Goal: Transaction & Acquisition: Purchase product/service

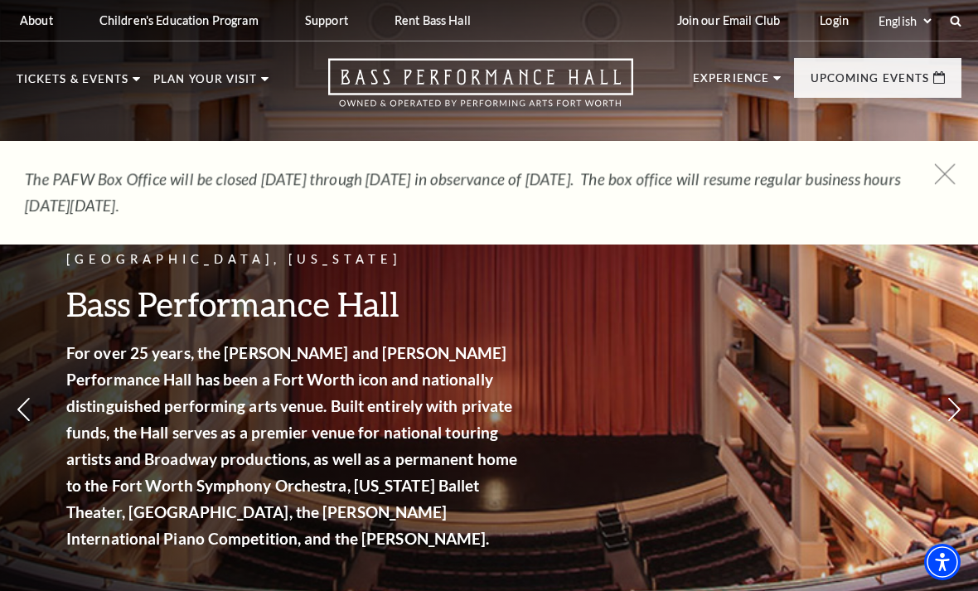
click at [942, 177] on use at bounding box center [944, 173] width 21 height 21
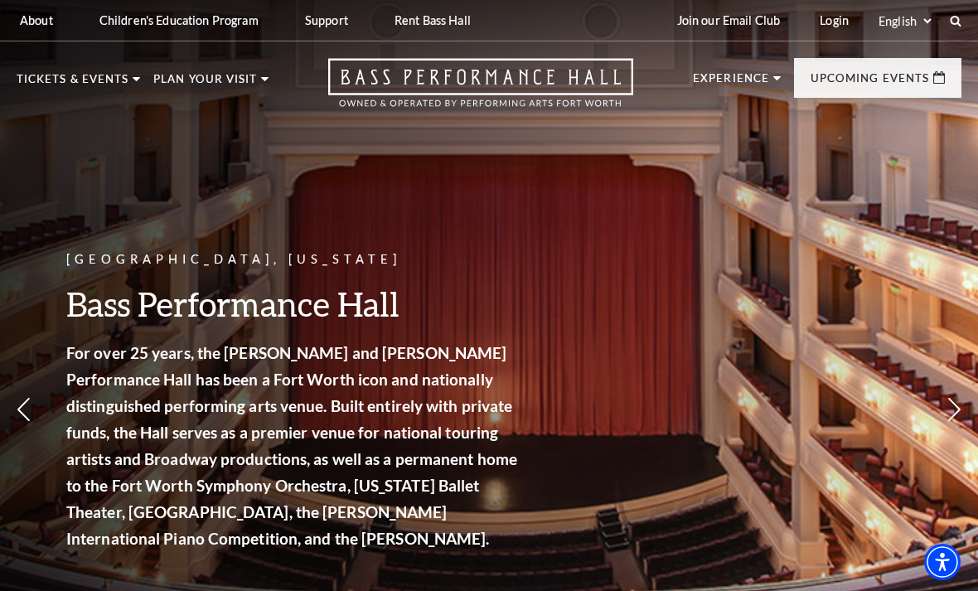
click at [95, 68] on nav "Tickets & Events Now On Sale Broadway At The Bass presented by PNC Bank Irwin S…" at bounding box center [489, 82] width 978 height 82
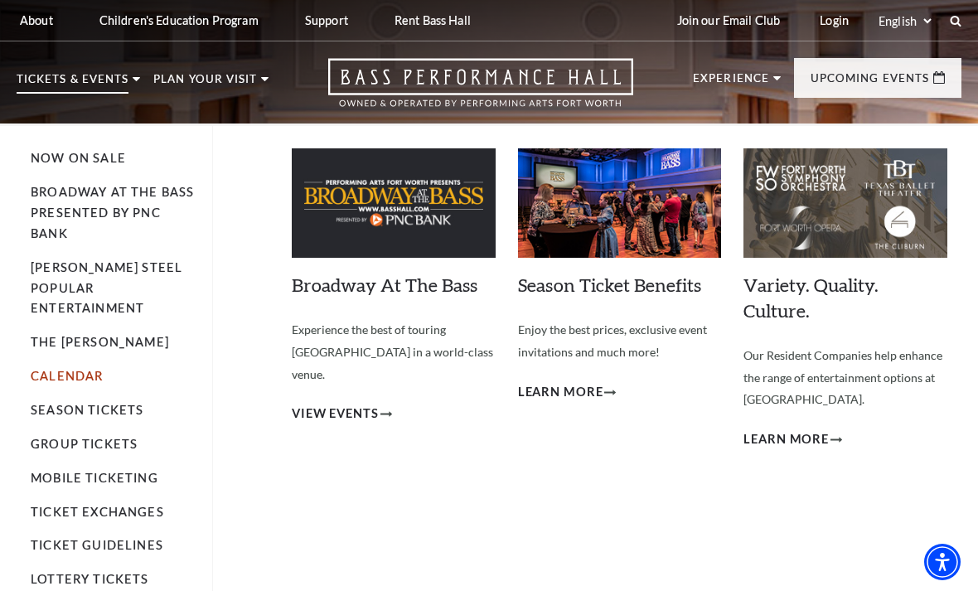
click at [75, 369] on link "Calendar" at bounding box center [67, 376] width 72 height 14
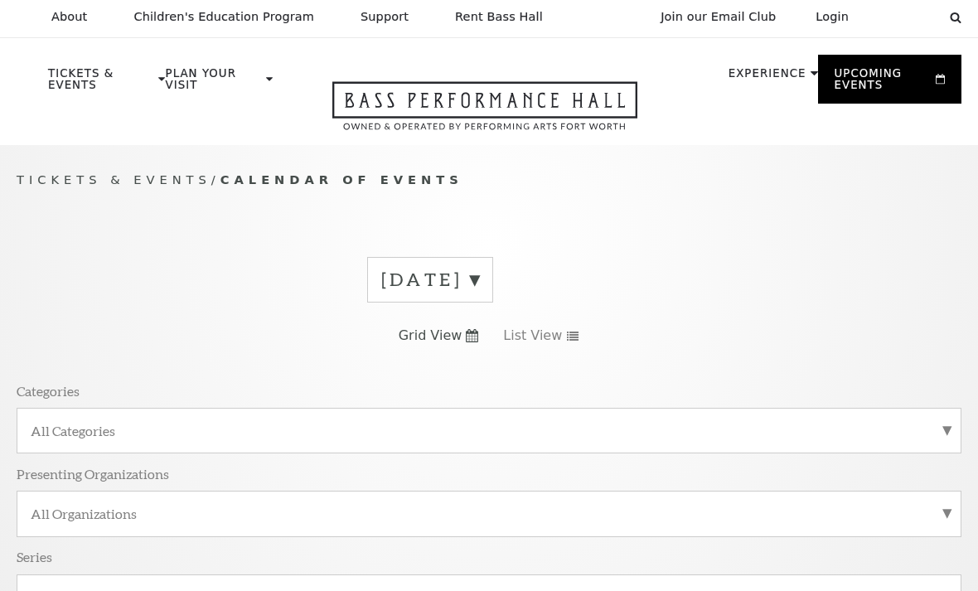
scroll to position [148, 0]
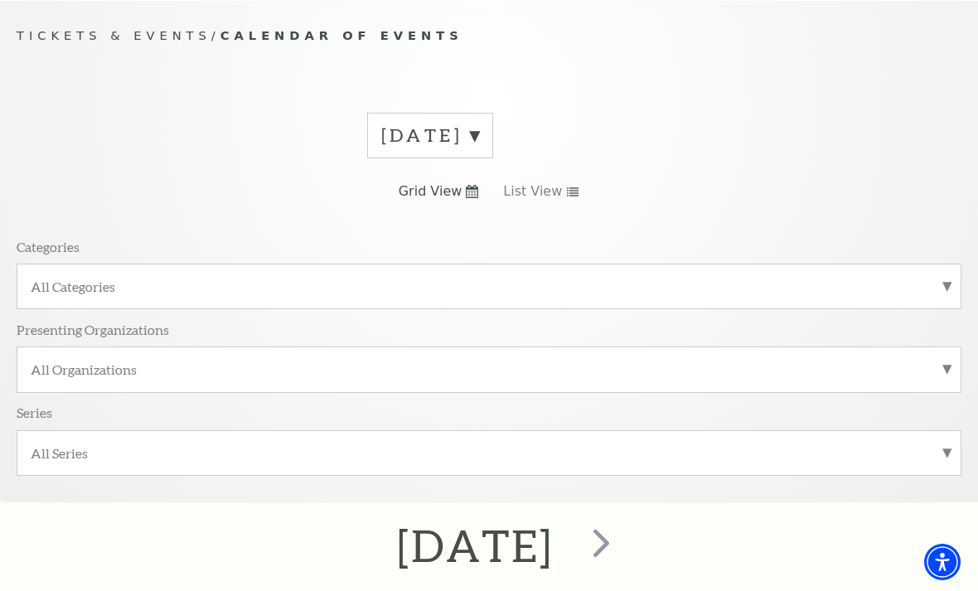
click at [479, 132] on label "August 2025" at bounding box center [430, 136] width 98 height 26
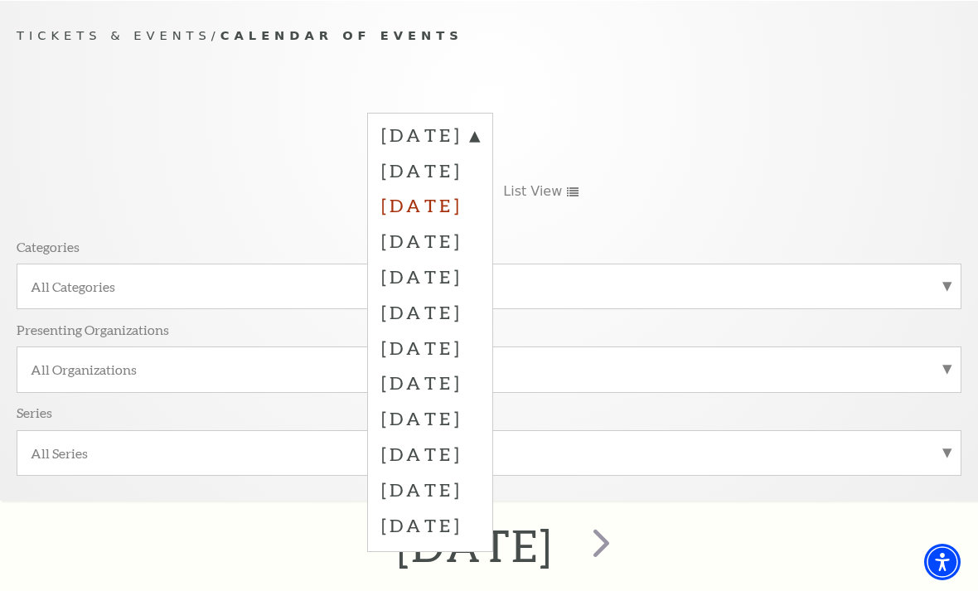
click at [479, 203] on label "October 2025" at bounding box center [430, 205] width 98 height 36
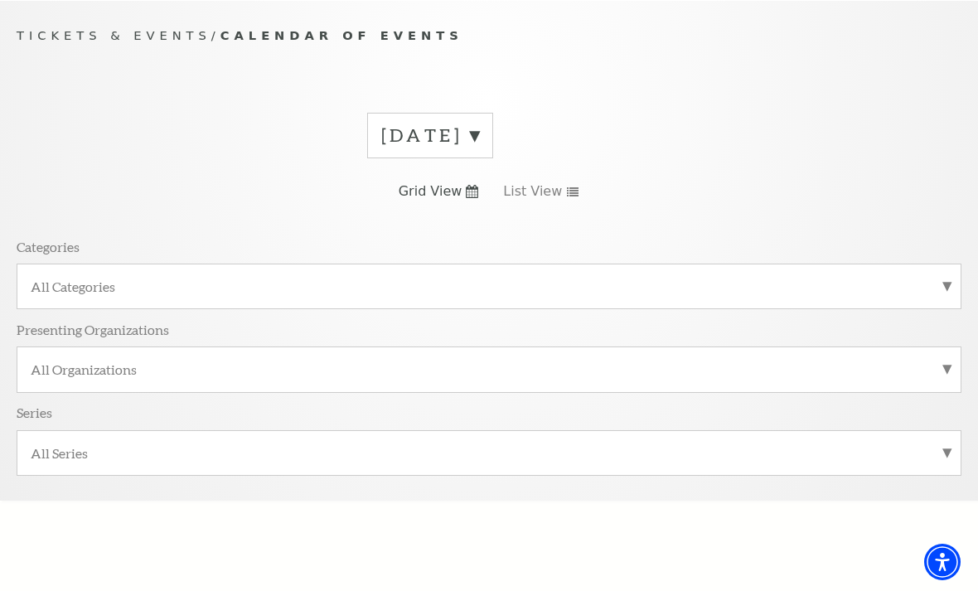
click at [922, 284] on label "All Categories" at bounding box center [489, 286] width 917 height 17
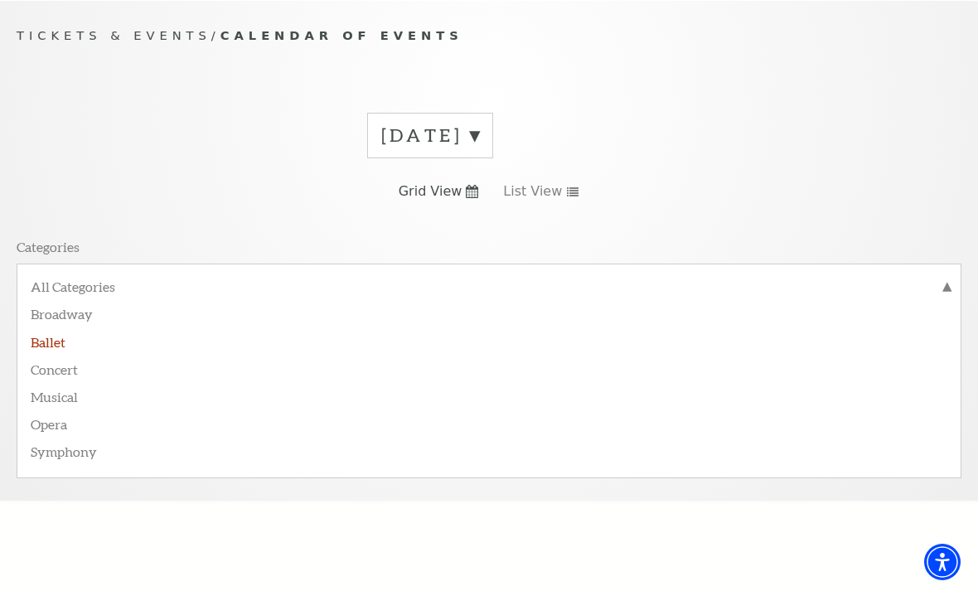
click at [90, 327] on label "Ballet" at bounding box center [489, 340] width 917 height 27
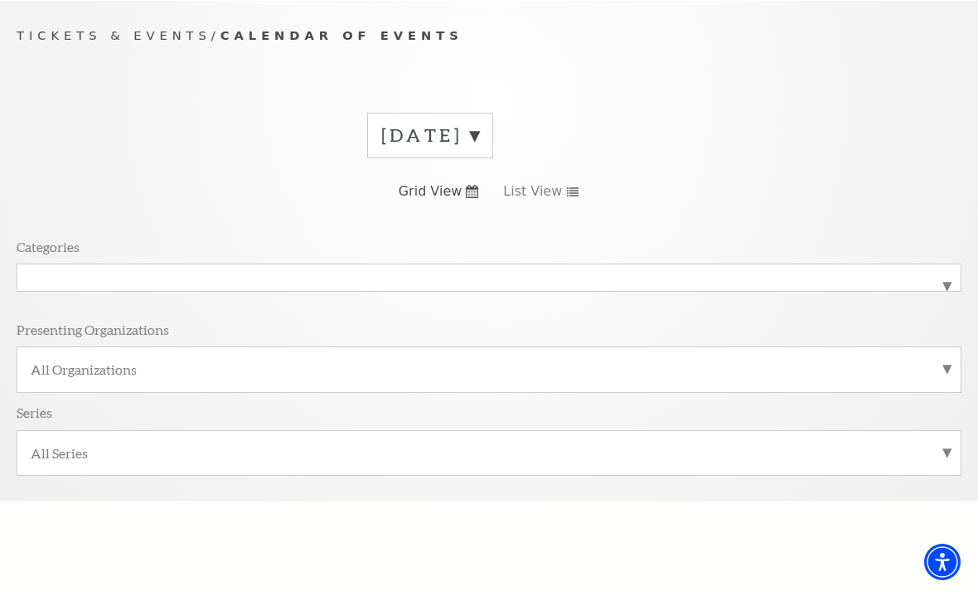
click at [625, 278] on label "Ballet" at bounding box center [489, 278] width 917 height 0
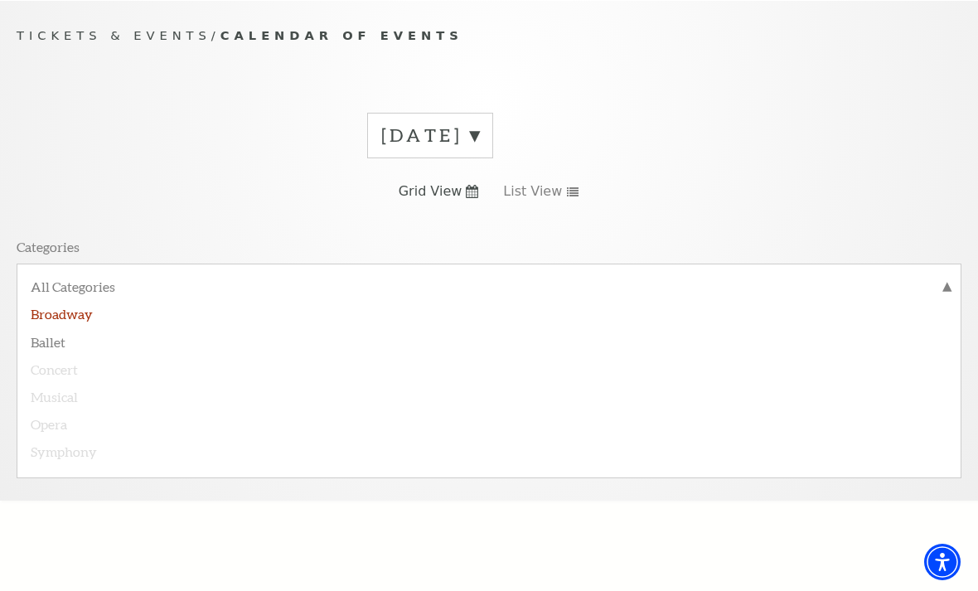
click at [94, 323] on label "Broadway" at bounding box center [489, 312] width 917 height 27
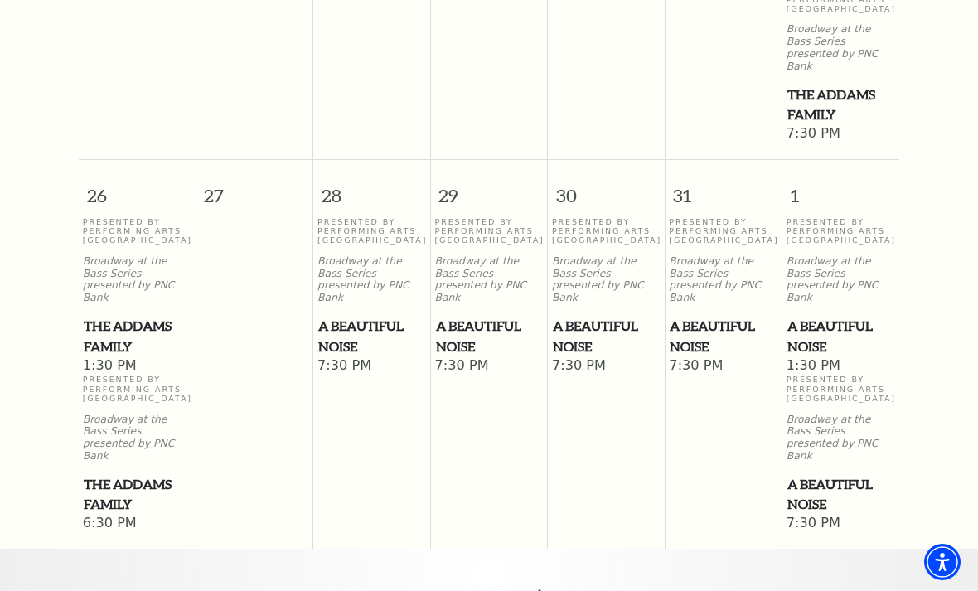
scroll to position [1496, 0]
click at [690, 317] on span "A Beautiful Noise" at bounding box center [723, 337] width 107 height 41
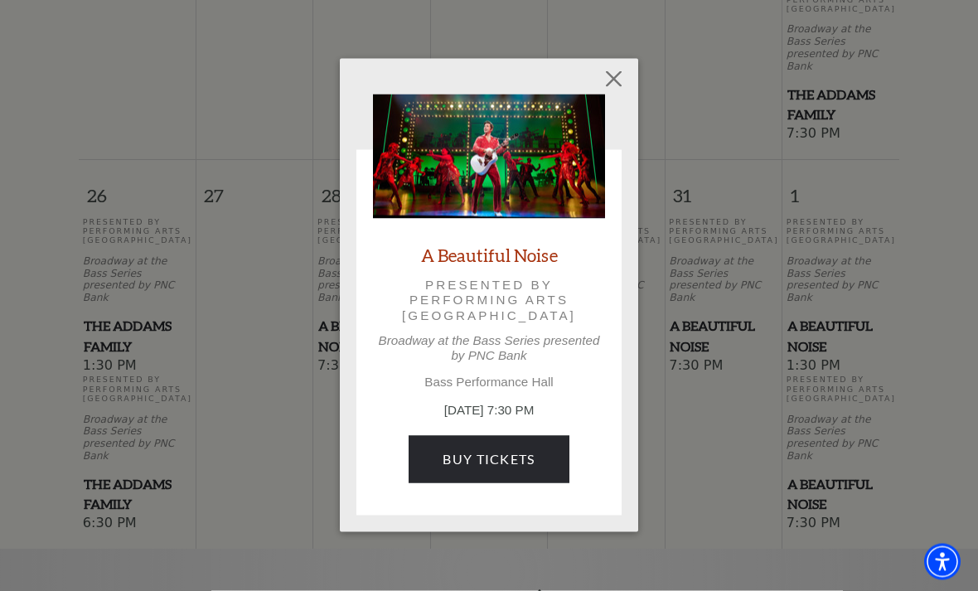
scroll to position [1497, 0]
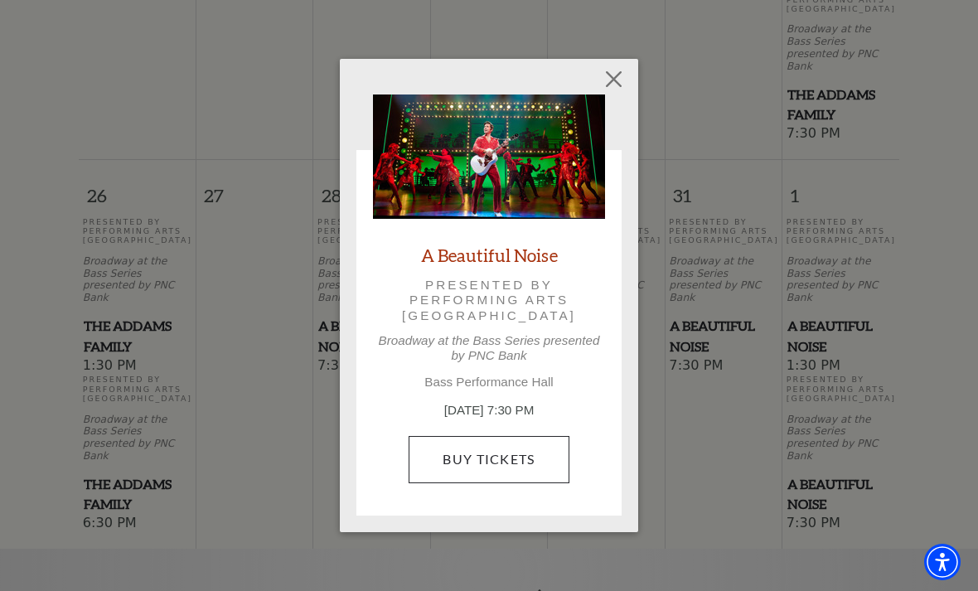
click at [487, 448] on link "Buy Tickets" at bounding box center [489, 459] width 160 height 46
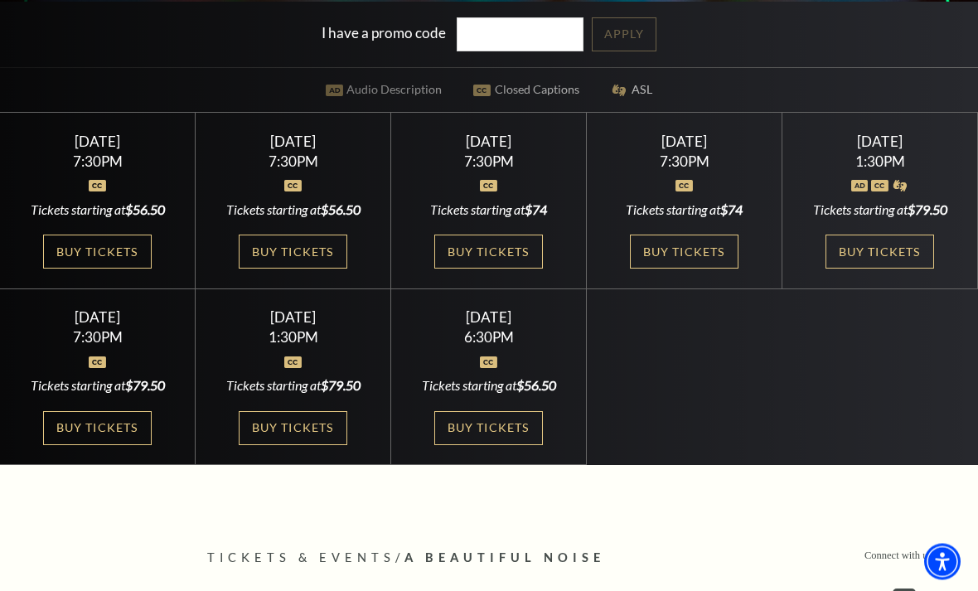
scroll to position [455, 0]
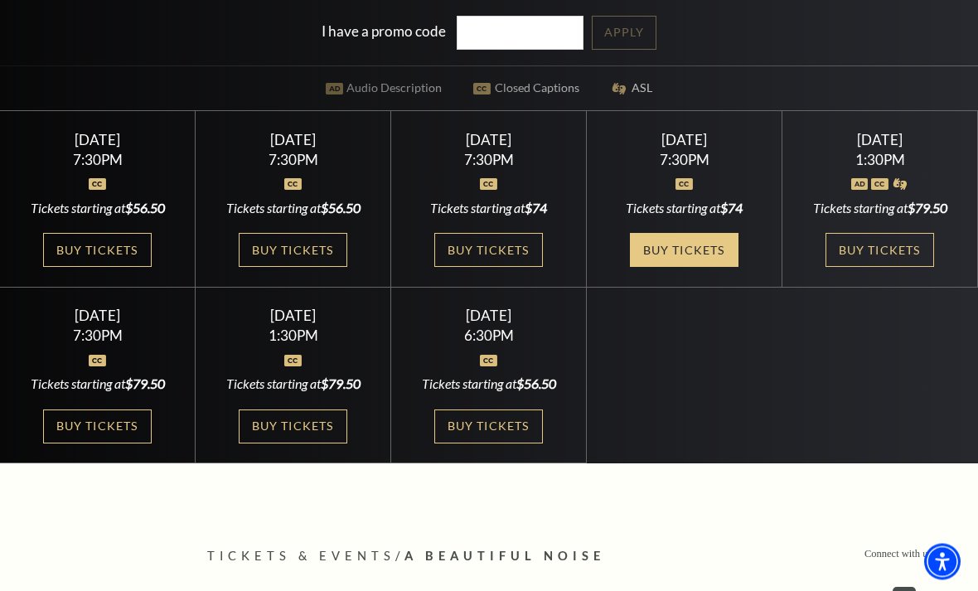
click at [676, 268] on link "Buy Tickets" at bounding box center [684, 251] width 108 height 34
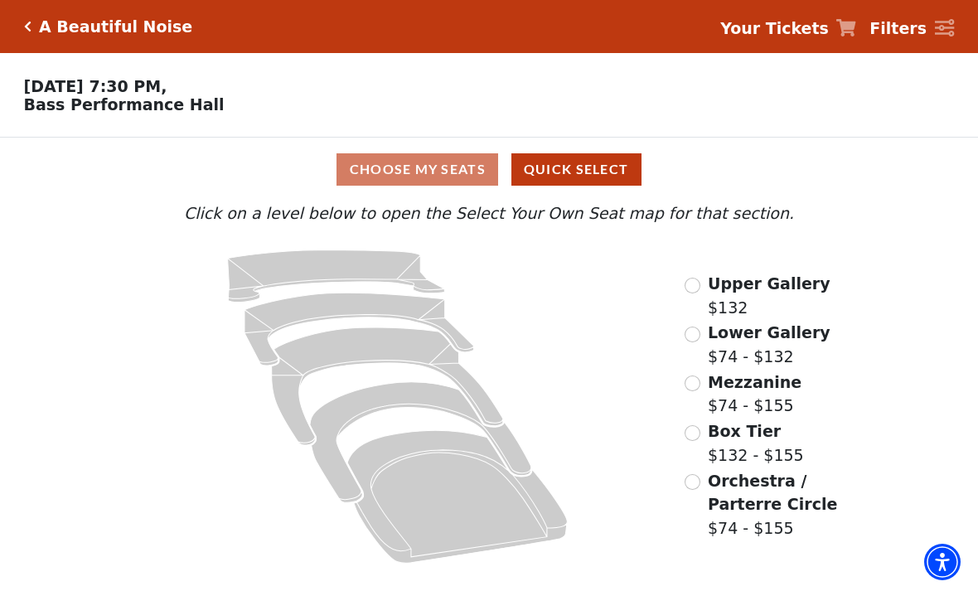
click at [696, 429] on input "Box Tier$132 - $155\a" at bounding box center [693, 433] width 16 height 16
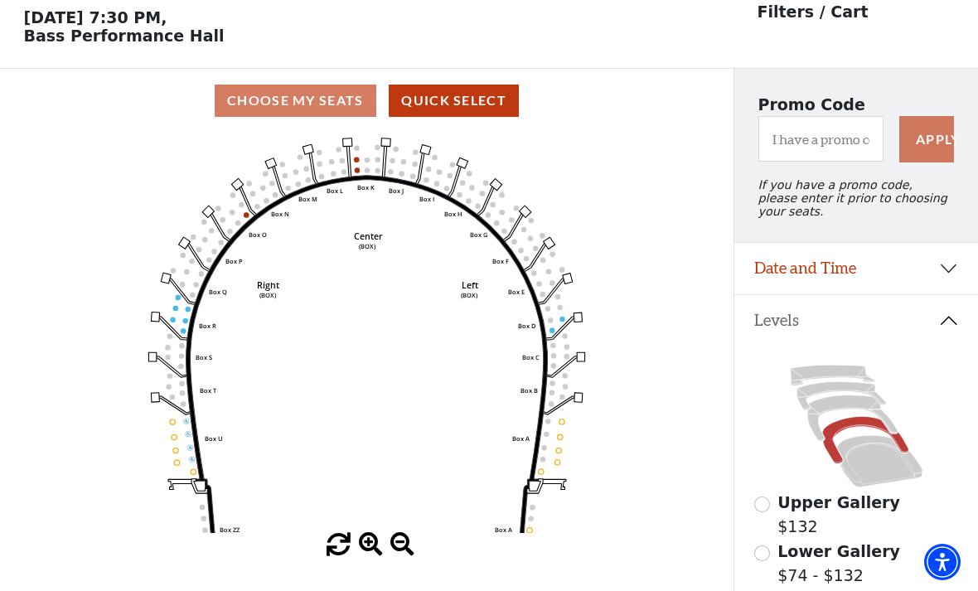
scroll to position [77, 0]
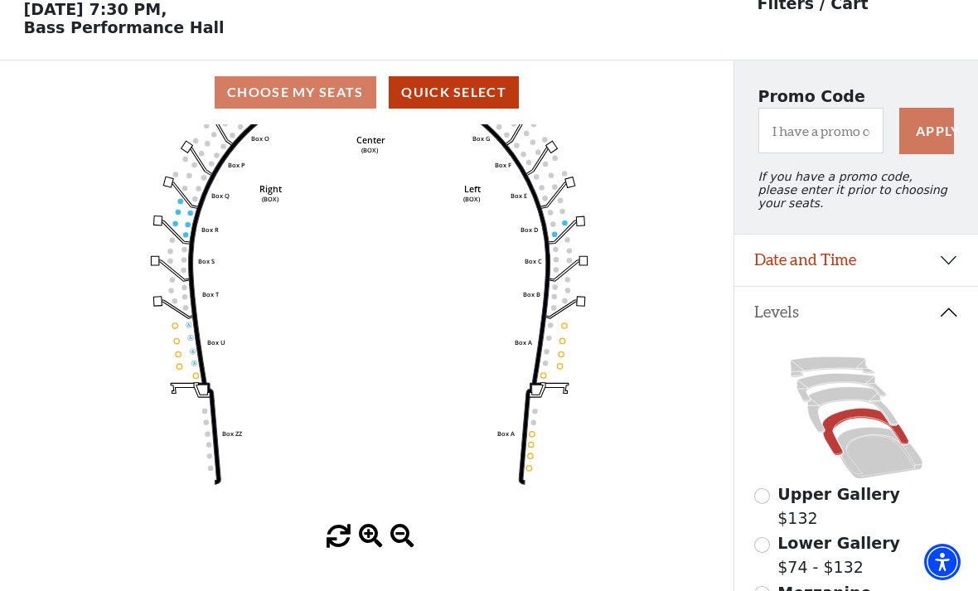
click at [191, 238] on icon "Left (BOX) Right (BOX) Center (BOX) Box ZZ Box U Box T Box S Box R Box Q Box P …" at bounding box center [366, 324] width 661 height 400
click at [183, 229] on icon "Left (BOX) Right (BOX) Center (BOX) Box ZZ Box U Box T Box S Box R Box Q Box P …" at bounding box center [366, 324] width 661 height 400
click at [187, 231] on icon "Left (BOX) Right (BOX) Center (BOX) Box ZZ Box U Box T Box S Box R Box Q Box P …" at bounding box center [366, 324] width 661 height 400
click at [187, 236] on circle at bounding box center [185, 234] width 5 height 5
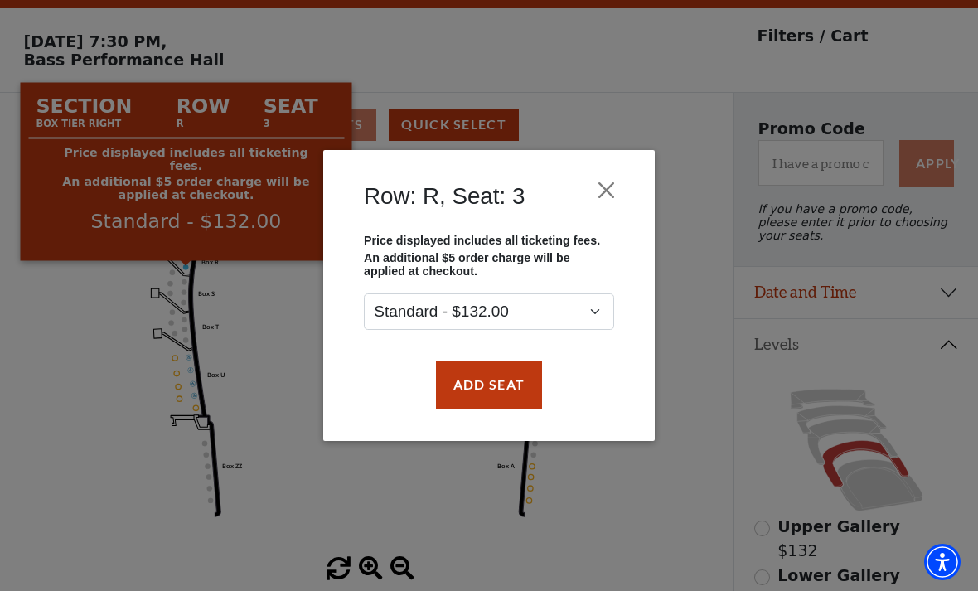
scroll to position [46, 0]
click at [480, 385] on button "Add Seat" at bounding box center [489, 384] width 106 height 46
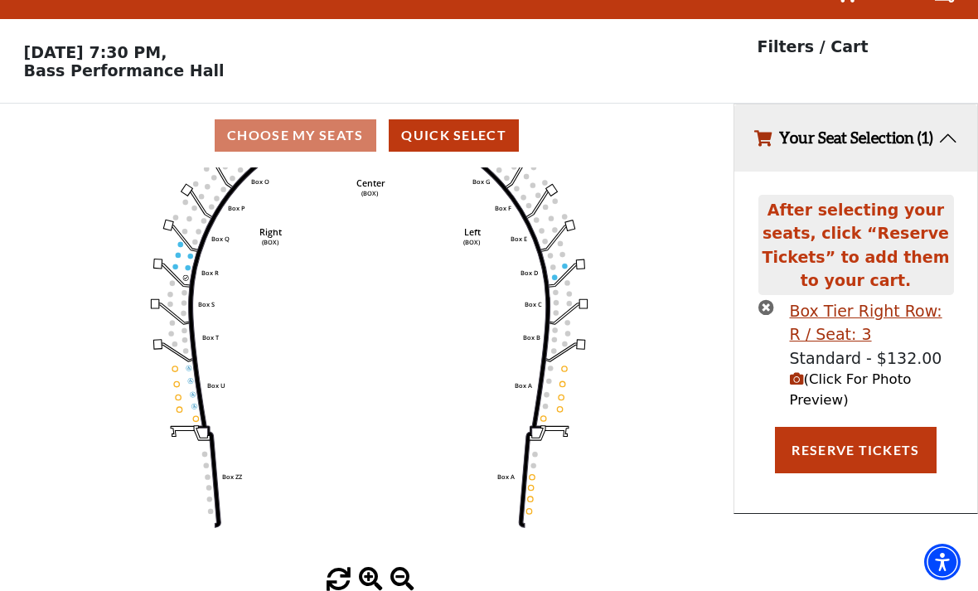
click at [186, 265] on circle at bounding box center [188, 267] width 5 height 5
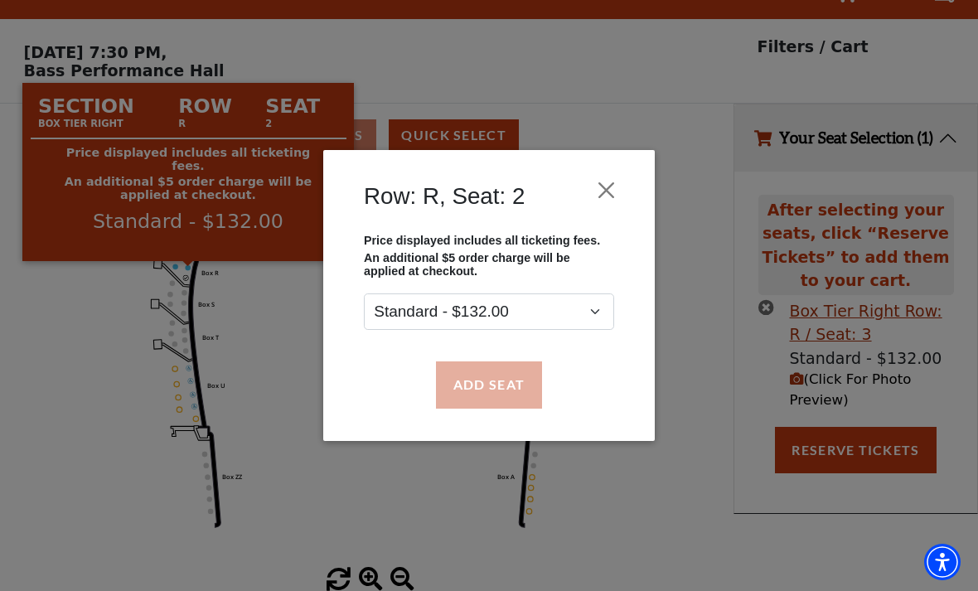
click at [494, 384] on button "Add Seat" at bounding box center [489, 384] width 106 height 46
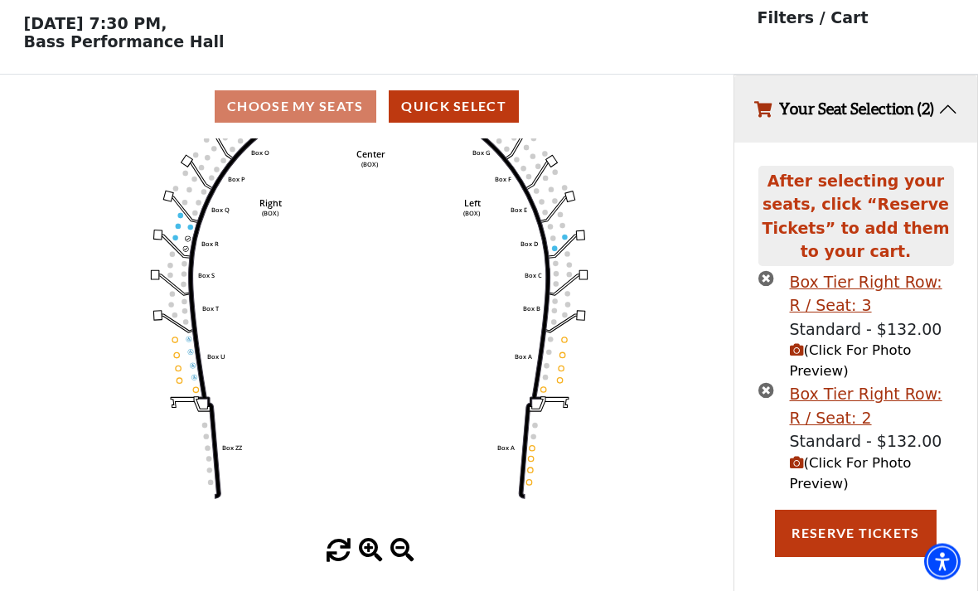
scroll to position [90, 0]
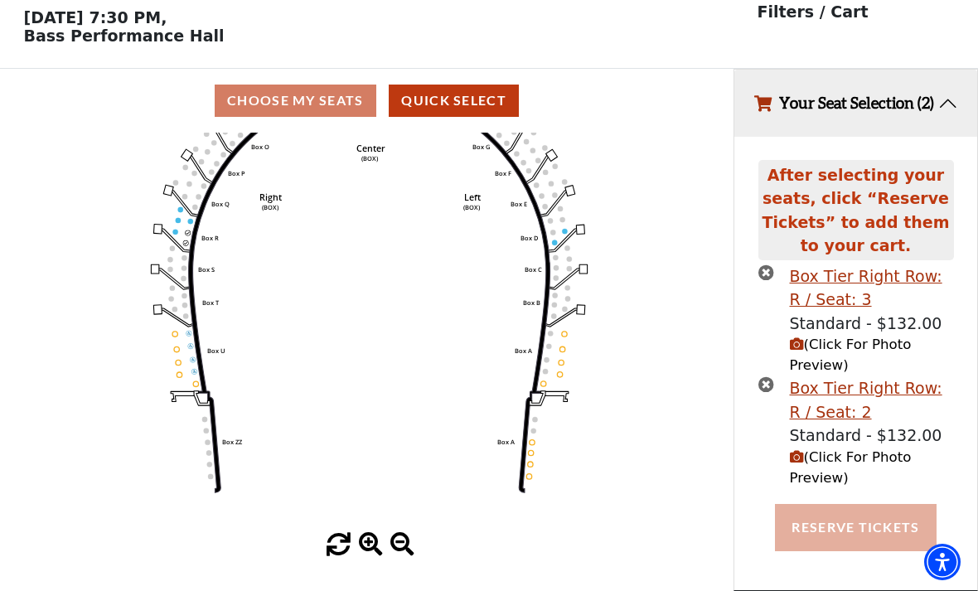
click at [841, 522] on button "Reserve Tickets" at bounding box center [855, 527] width 161 height 46
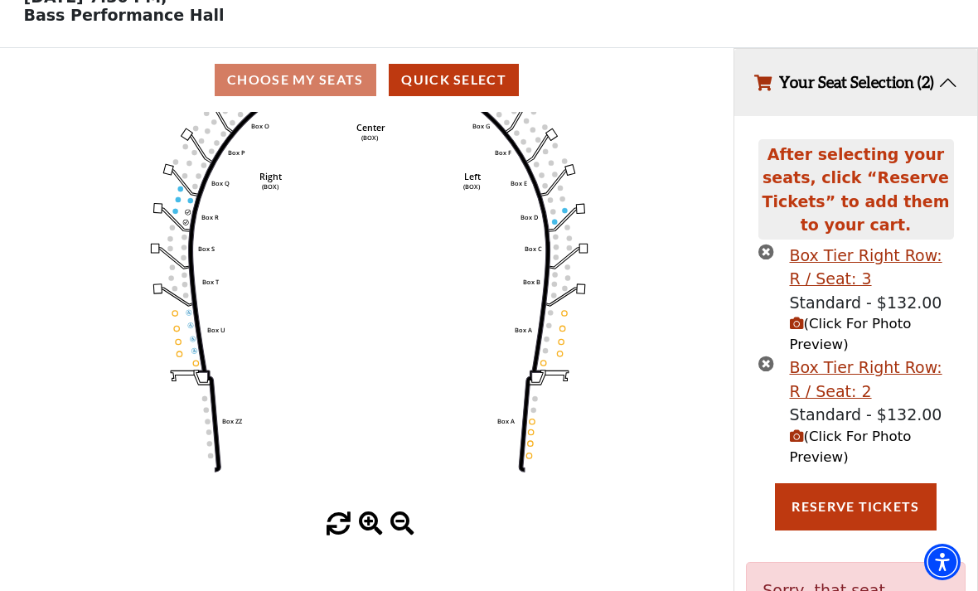
click at [838, 463] on span "(Click For Photo Preview)" at bounding box center [851, 447] width 122 height 36
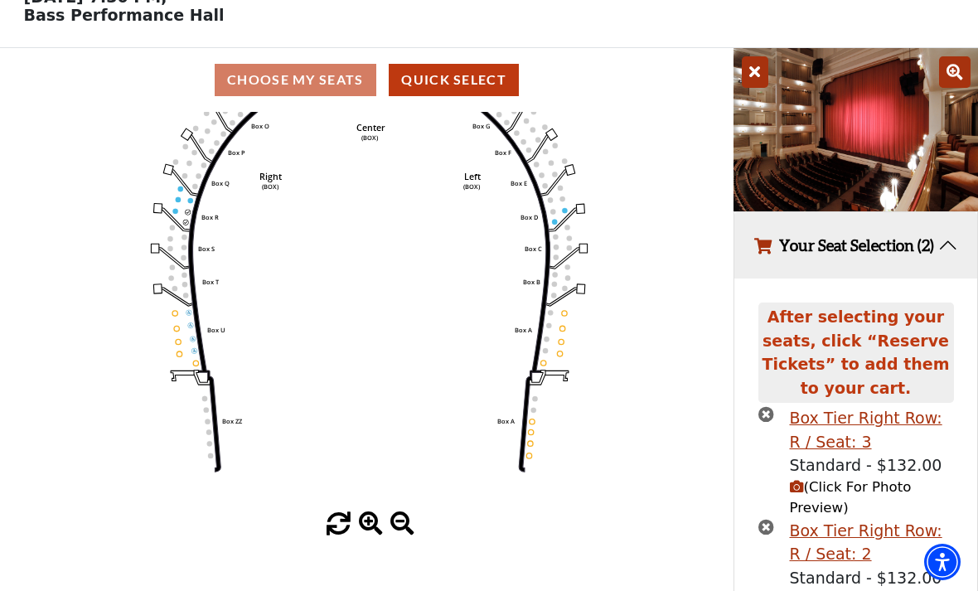
click at [841, 504] on span "(Click For Photo Preview)" at bounding box center [851, 497] width 122 height 36
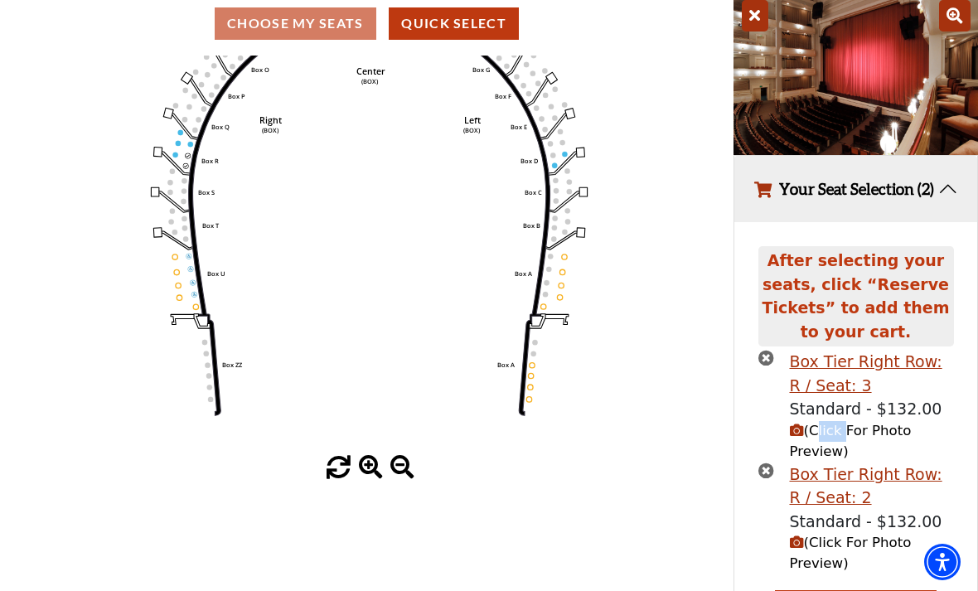
scroll to position [192, 0]
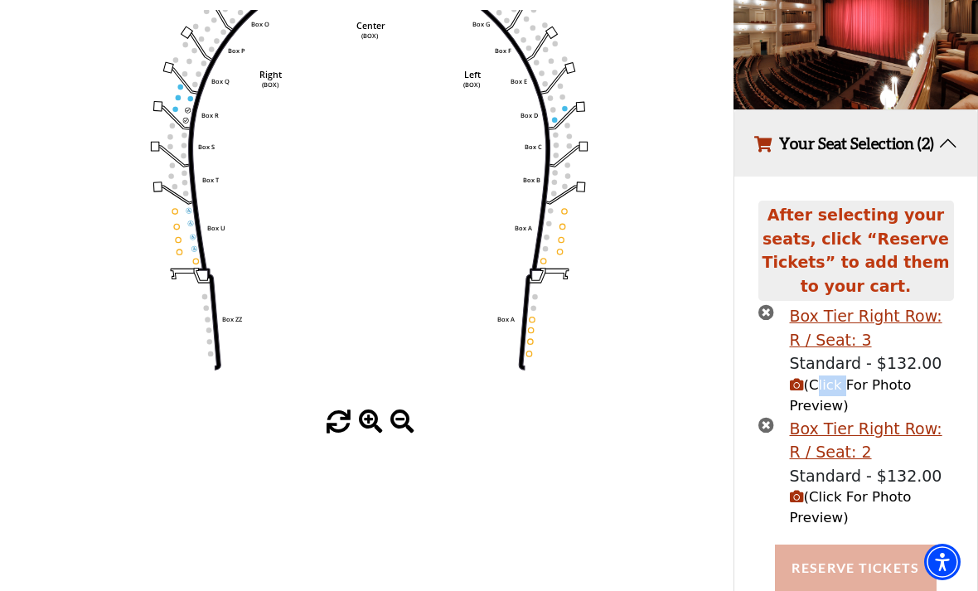
click at [824, 584] on button "Reserve Tickets" at bounding box center [855, 568] width 161 height 46
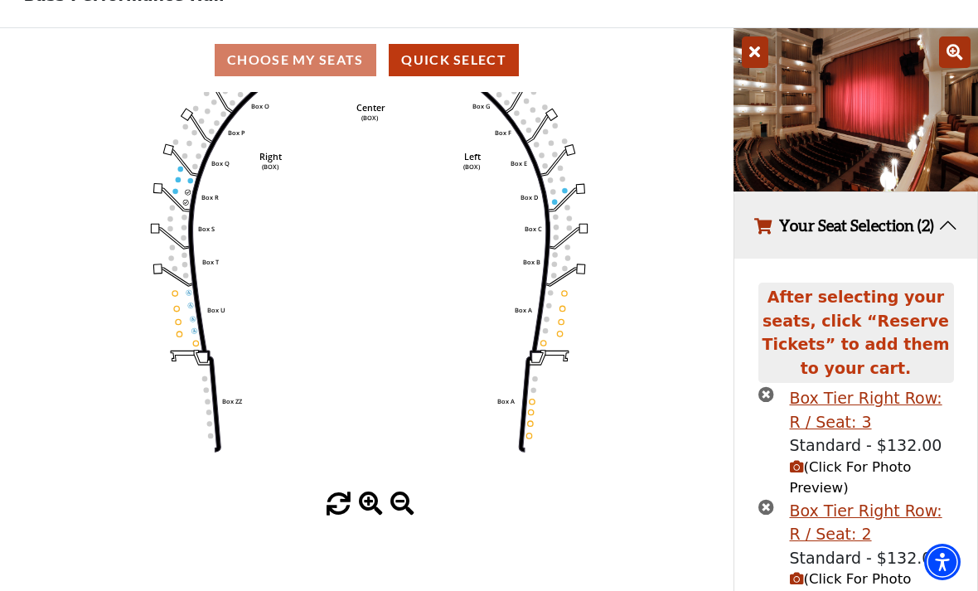
scroll to position [0, 0]
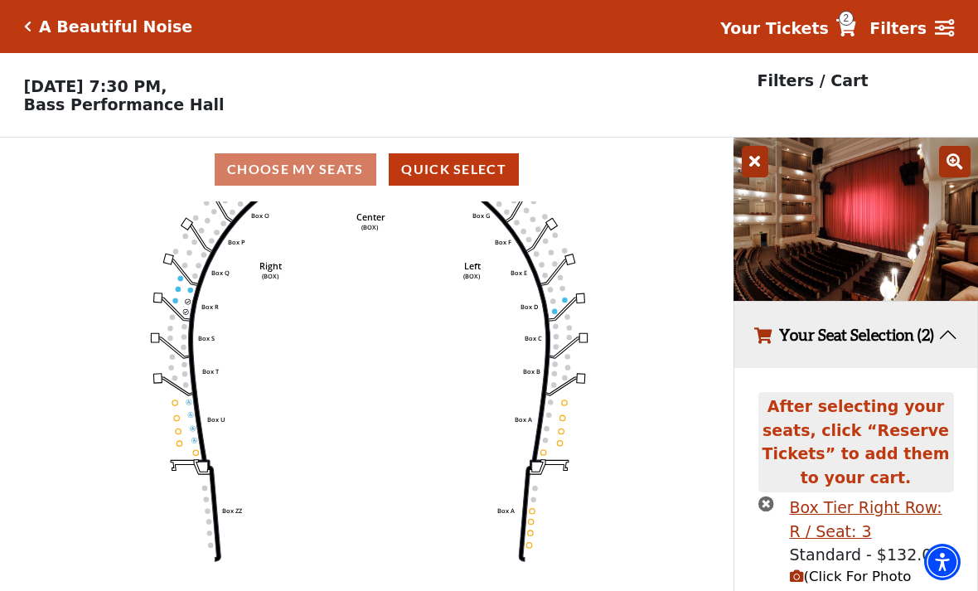
click at [826, 31] on strong "Your Tickets" at bounding box center [774, 28] width 109 height 18
click at [829, 32] on strong "Your Tickets" at bounding box center [774, 28] width 109 height 18
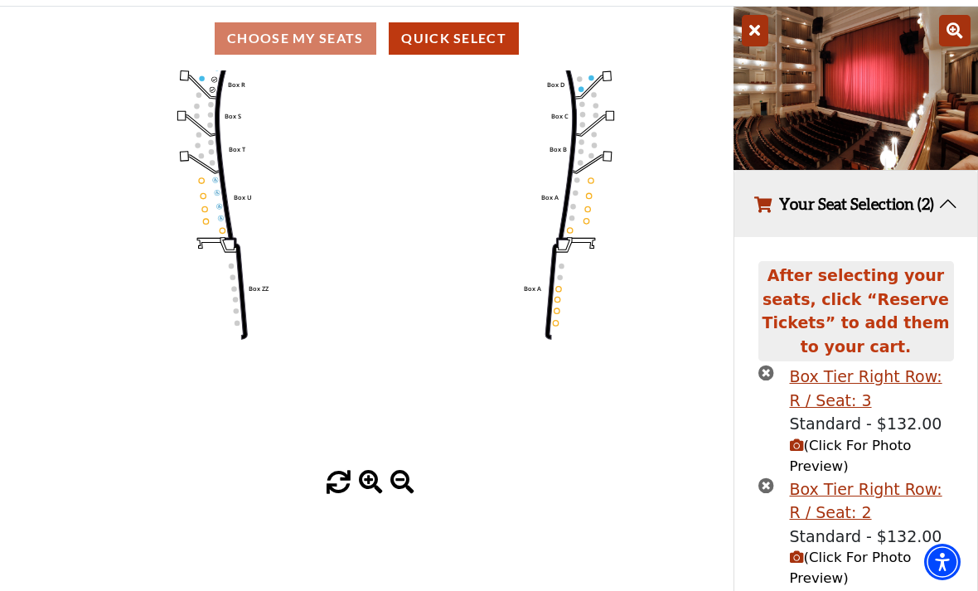
scroll to position [192, 0]
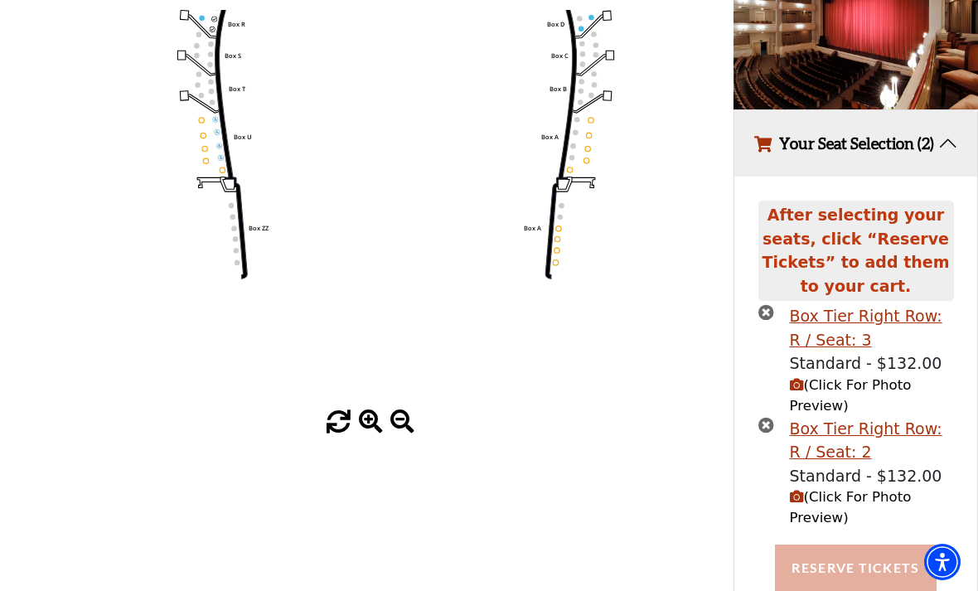
click at [836, 576] on button "Reserve Tickets" at bounding box center [855, 568] width 161 height 46
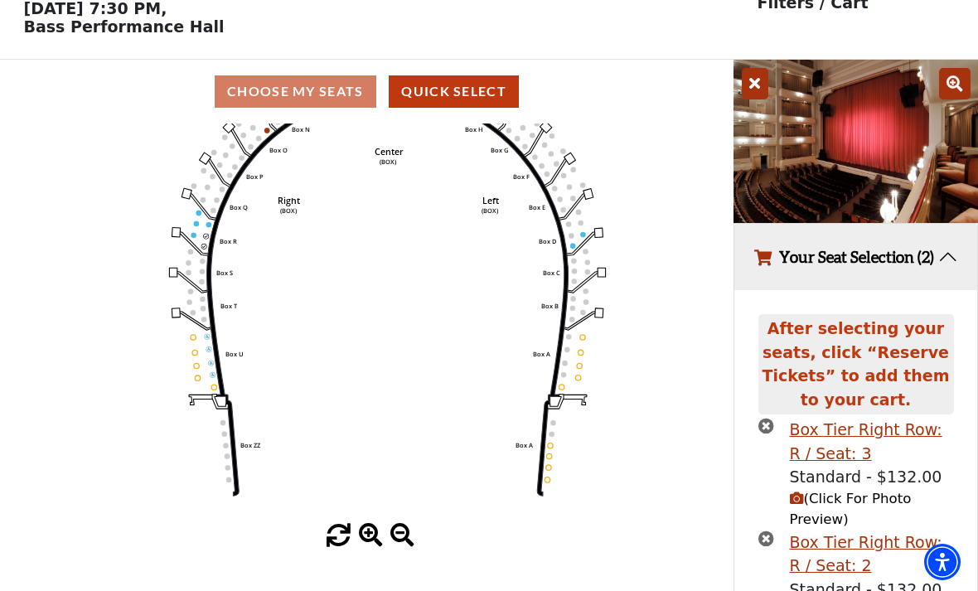
scroll to position [0, 0]
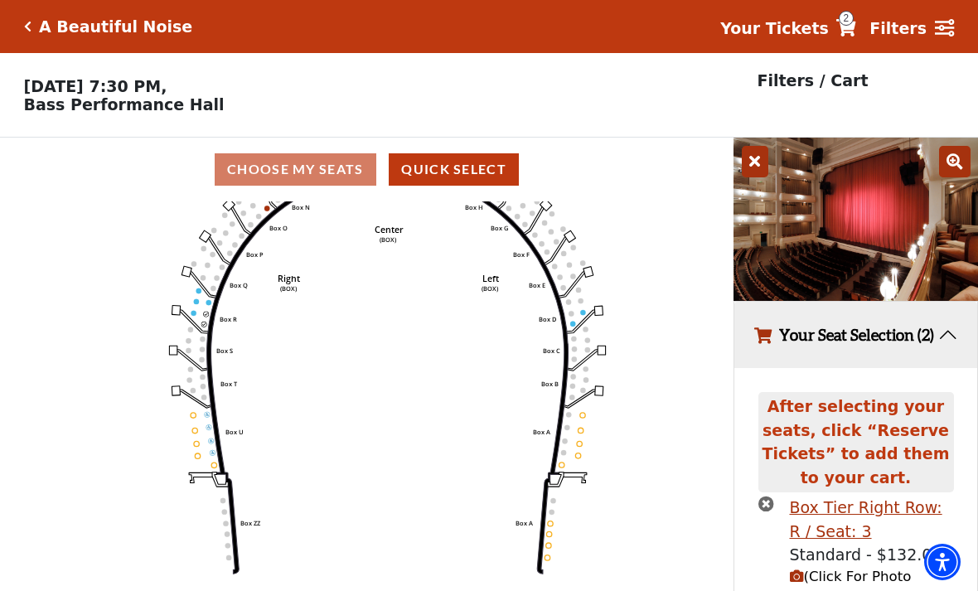
click at [852, 71] on div "Filters / Cart" at bounding box center [856, 81] width 197 height 24
click at [792, 339] on button "Your Seat Selection (2)" at bounding box center [856, 335] width 243 height 67
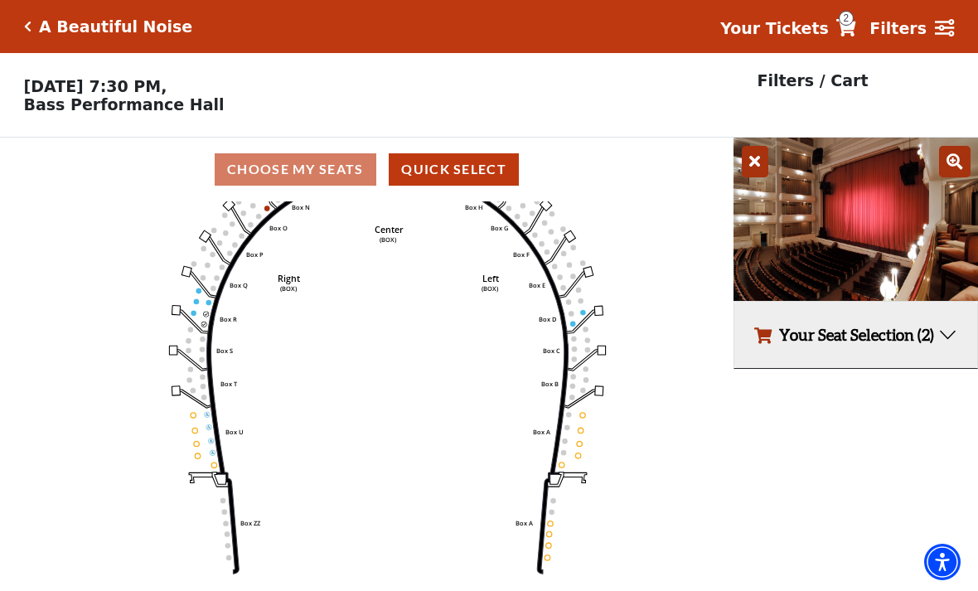
click at [852, 19] on span "2" at bounding box center [846, 18] width 15 height 15
click at [817, 29] on strong "Your Tickets" at bounding box center [774, 28] width 109 height 18
click at [778, 33] on strong "Your Tickets" at bounding box center [774, 28] width 109 height 18
click at [784, 366] on button "Your Seat Selection (2)" at bounding box center [856, 335] width 243 height 67
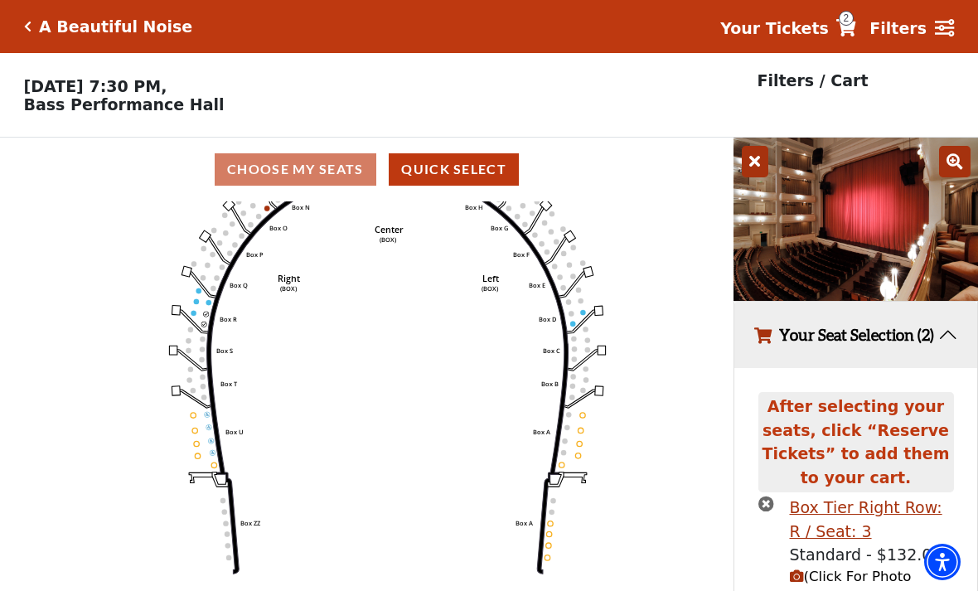
click at [827, 27] on strong "Your Tickets" at bounding box center [774, 28] width 109 height 18
click at [849, 22] on span "2" at bounding box center [846, 18] width 15 height 15
click at [847, 27] on icon at bounding box center [846, 27] width 20 height 17
click at [844, 28] on link "Your Tickets 2" at bounding box center [788, 29] width 136 height 24
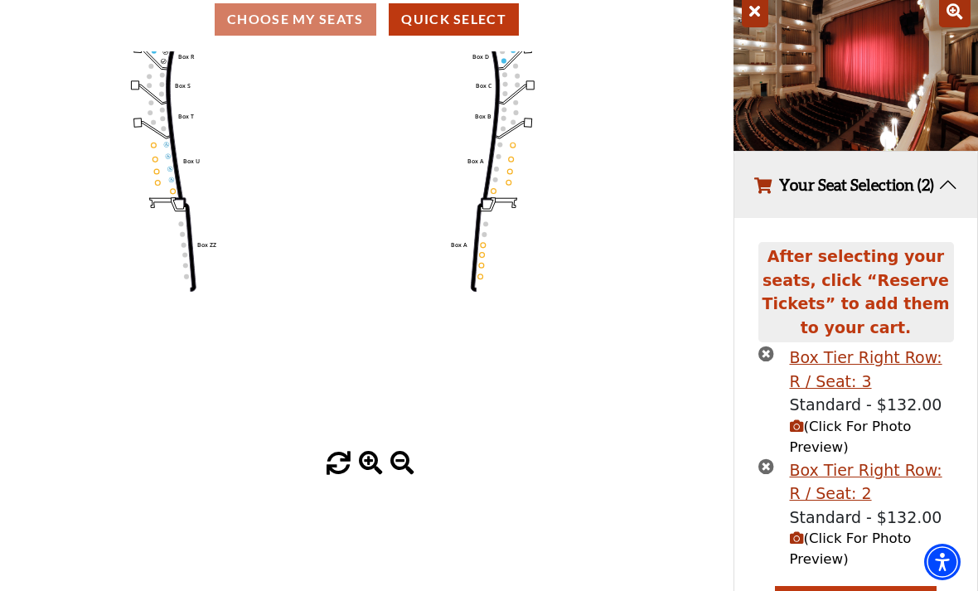
scroll to position [192, 0]
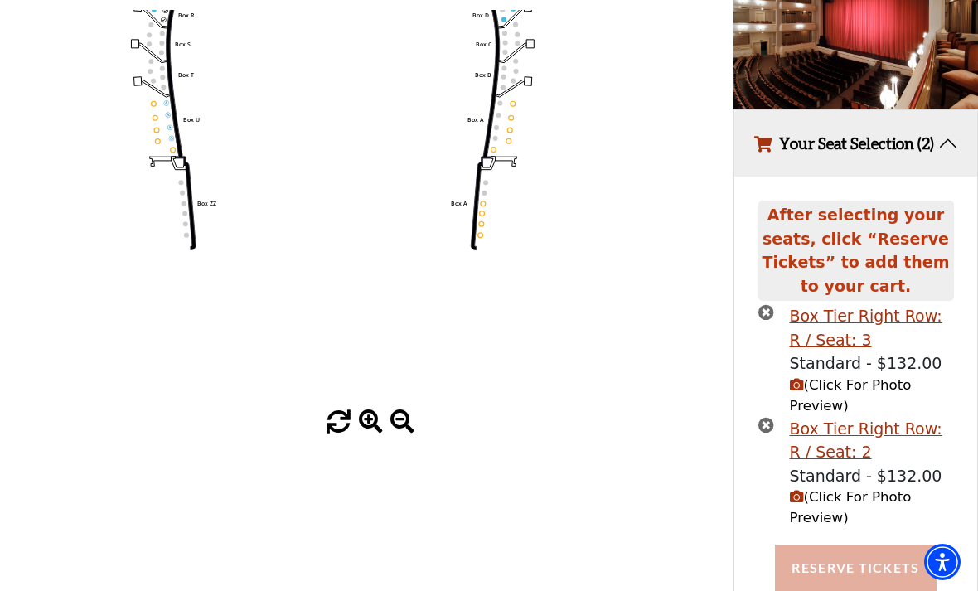
click at [847, 576] on button "Reserve Tickets" at bounding box center [855, 568] width 161 height 46
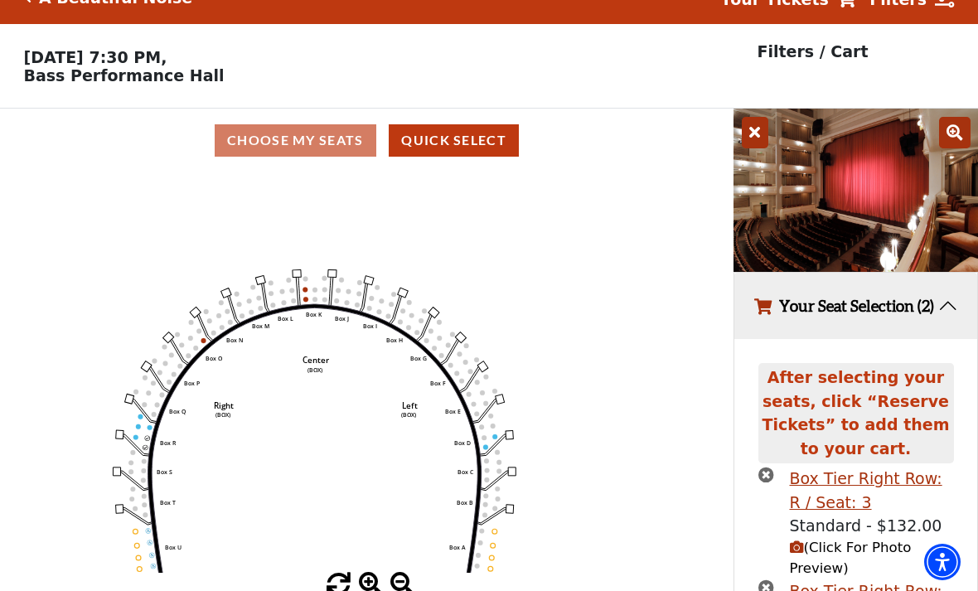
scroll to position [0, 0]
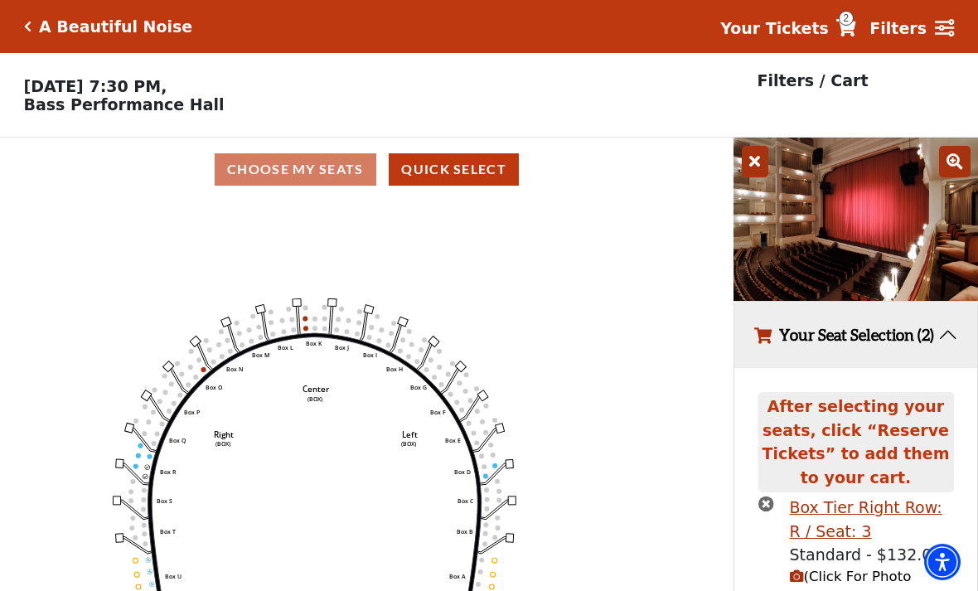
click at [828, 82] on p "Filters / Cart" at bounding box center [813, 81] width 111 height 24
click at [818, 83] on p "Filters / Cart" at bounding box center [813, 81] width 111 height 24
click at [813, 19] on strong "Your Tickets" at bounding box center [774, 28] width 109 height 18
click at [829, 22] on strong "Your Tickets" at bounding box center [774, 28] width 109 height 18
click at [829, 25] on strong "Your Tickets" at bounding box center [774, 28] width 109 height 18
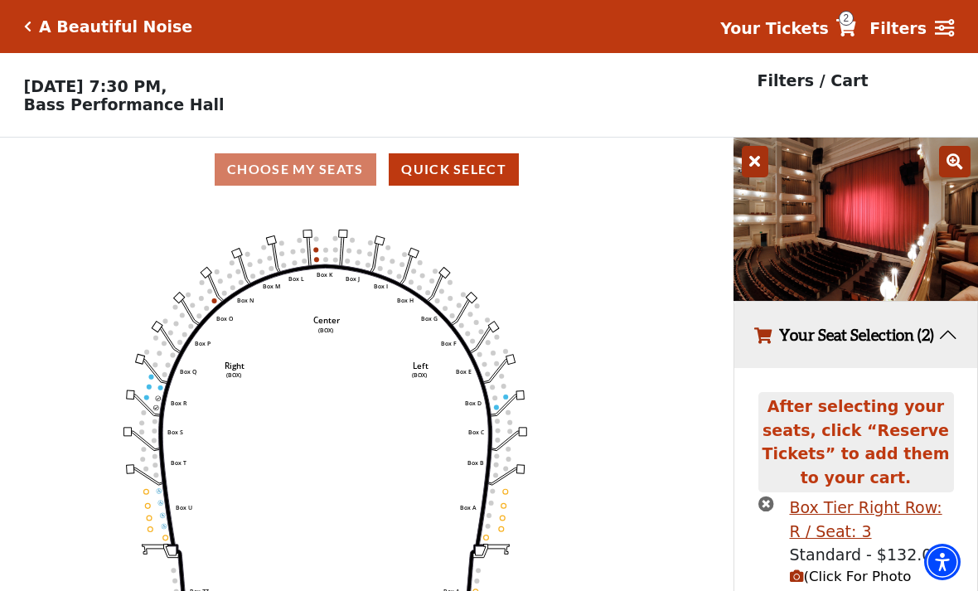
click at [31, 38] on div "A Beautiful Noise Your Tickets 2 Filters" at bounding box center [489, 26] width 978 height 53
click at [22, 30] on div "A Beautiful Noise Your Tickets 2 Filters" at bounding box center [489, 26] width 978 height 53
click at [44, 31] on h5 "A Beautiful Noise" at bounding box center [115, 26] width 153 height 19
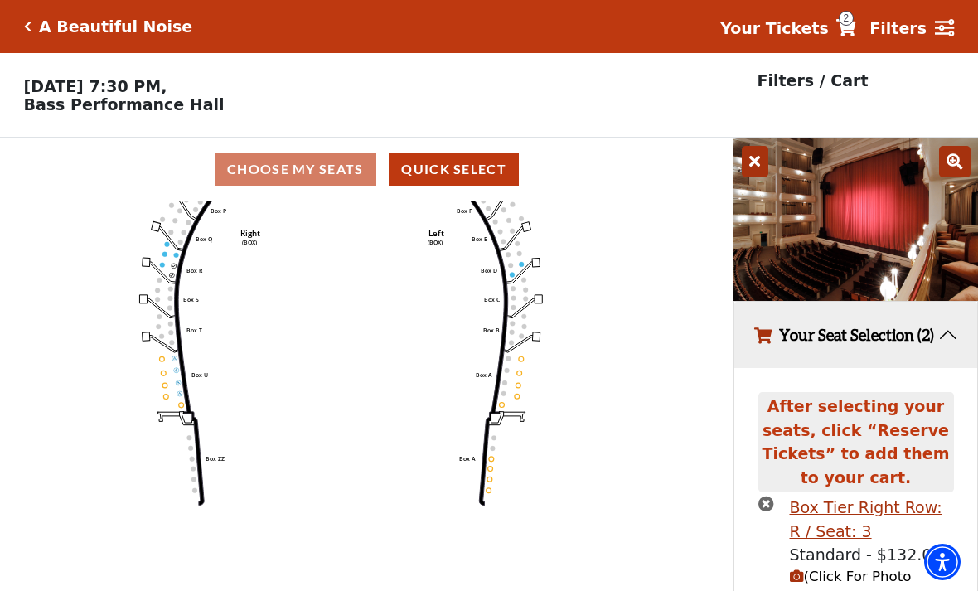
click at [676, 442] on icon "Left (BOX) Right (BOX) Center (BOX) Box ZZ Box U Box T Box S Box R Box Q Box P …" at bounding box center [366, 401] width 661 height 400
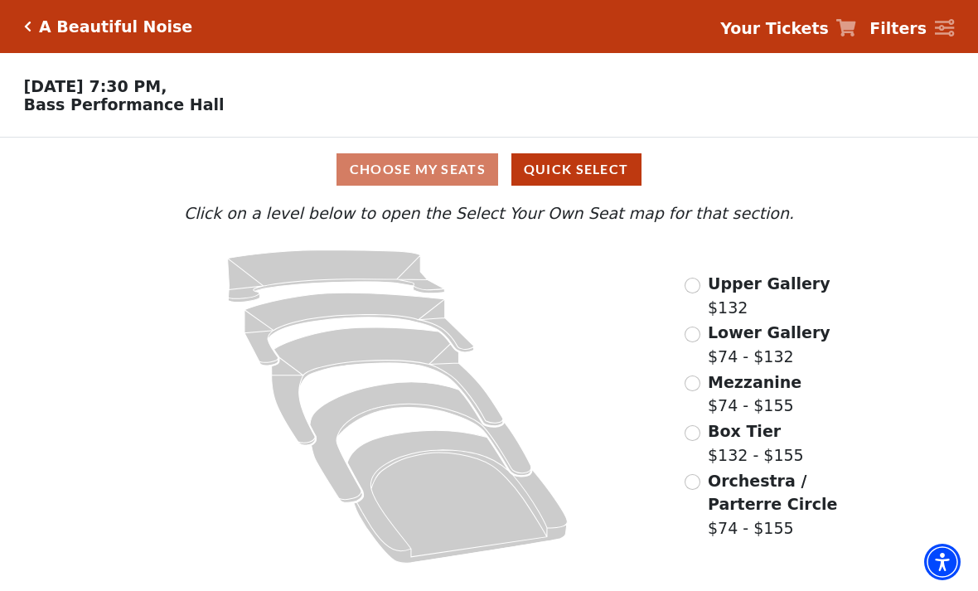
click at [688, 432] on input "Box Tier$132 - $155\a" at bounding box center [693, 433] width 16 height 16
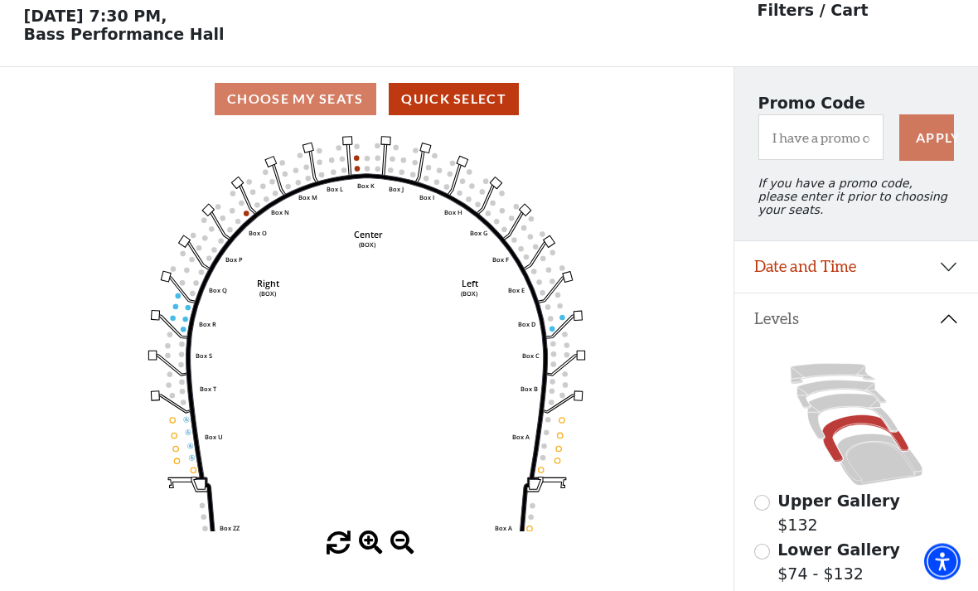
scroll to position [77, 0]
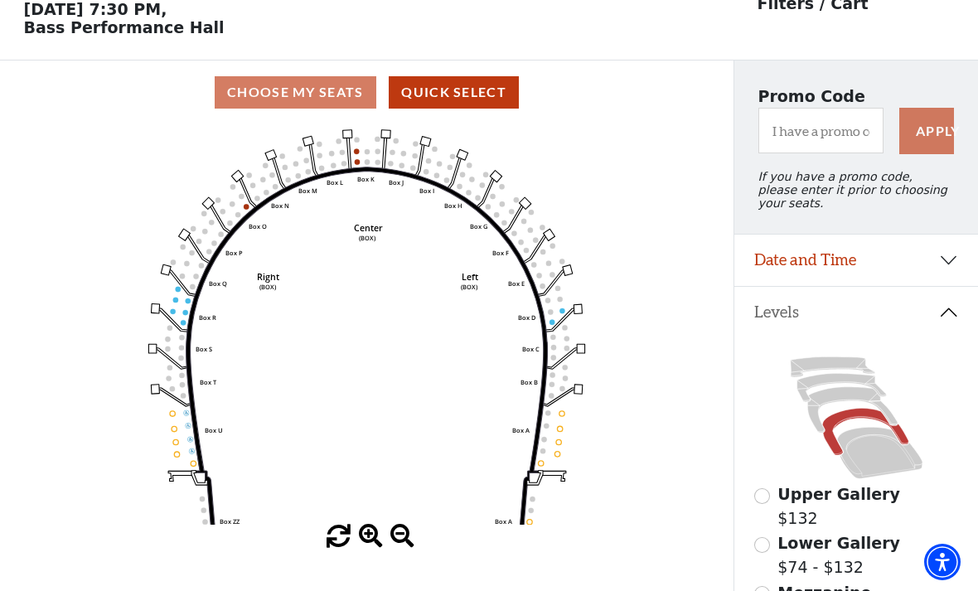
click at [175, 325] on icon "Left (BOX) Right (BOX) Center (BOX) Box ZZ Box U Box T Box S Box R Box Q Box P …" at bounding box center [366, 324] width 661 height 400
click at [183, 319] on icon "Left (BOX) Right (BOX) Center (BOX) Box ZZ Box U Box T Box S Box R Box Q Box P …" at bounding box center [366, 324] width 661 height 400
click at [183, 315] on circle at bounding box center [185, 312] width 5 height 5
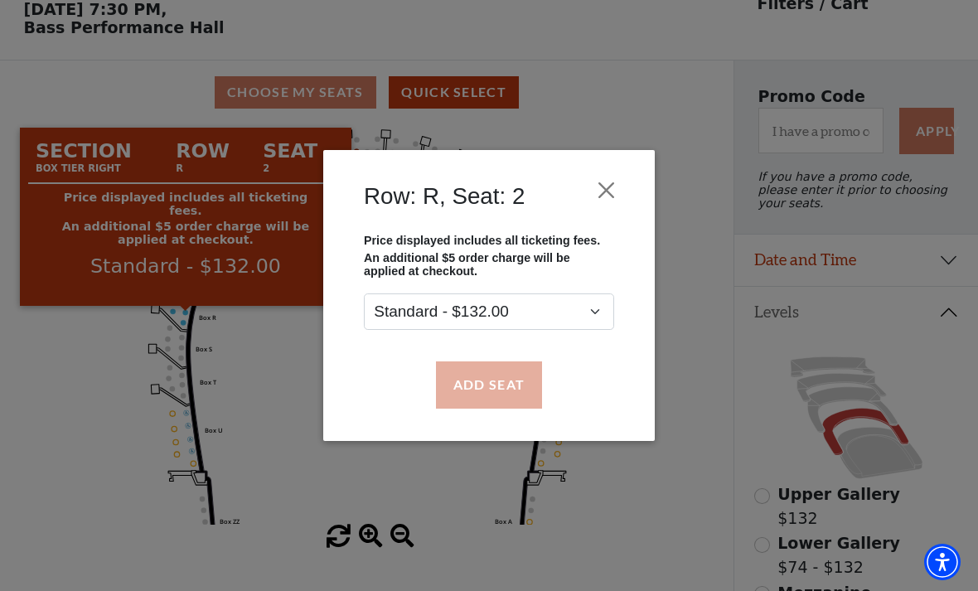
click at [491, 387] on button "Add Seat" at bounding box center [489, 384] width 106 height 46
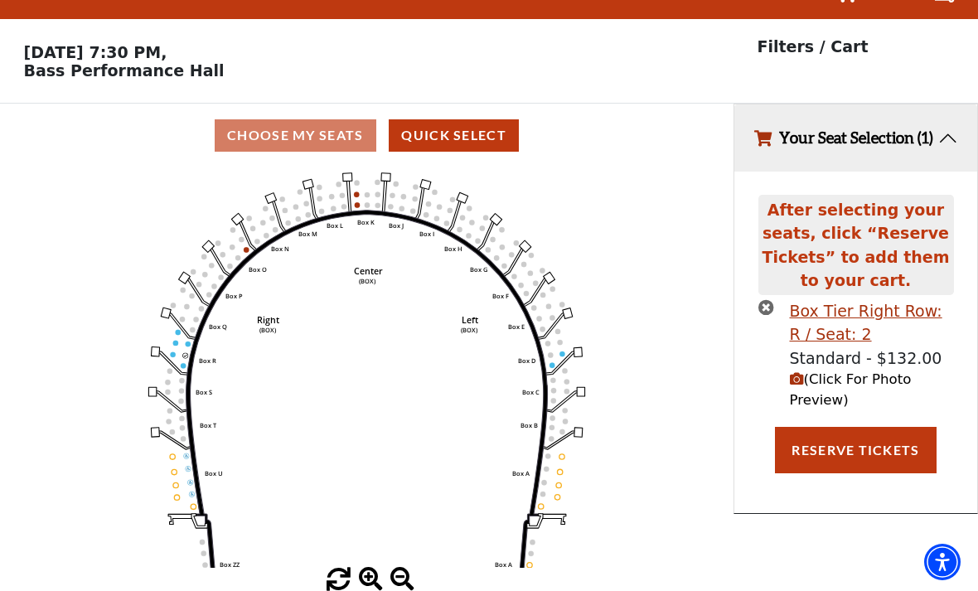
click at [180, 327] on icon "Left (BOX) Right (BOX) Center (BOX) Box ZZ Box U Box T Box S Box R Box Q Box P …" at bounding box center [366, 367] width 661 height 400
click at [180, 330] on icon "Left (BOX) Right (BOX) Center (BOX) Box ZZ Box U Box T Box S Box R Box Q Box P …" at bounding box center [366, 367] width 661 height 400
click at [183, 363] on circle at bounding box center [183, 365] width 5 height 5
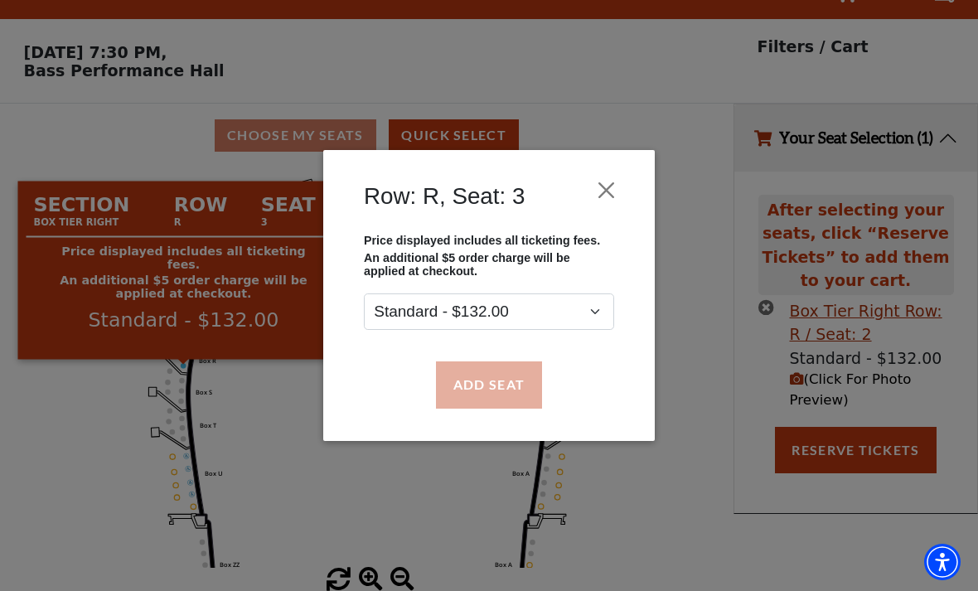
click at [492, 385] on button "Add Seat" at bounding box center [489, 384] width 106 height 46
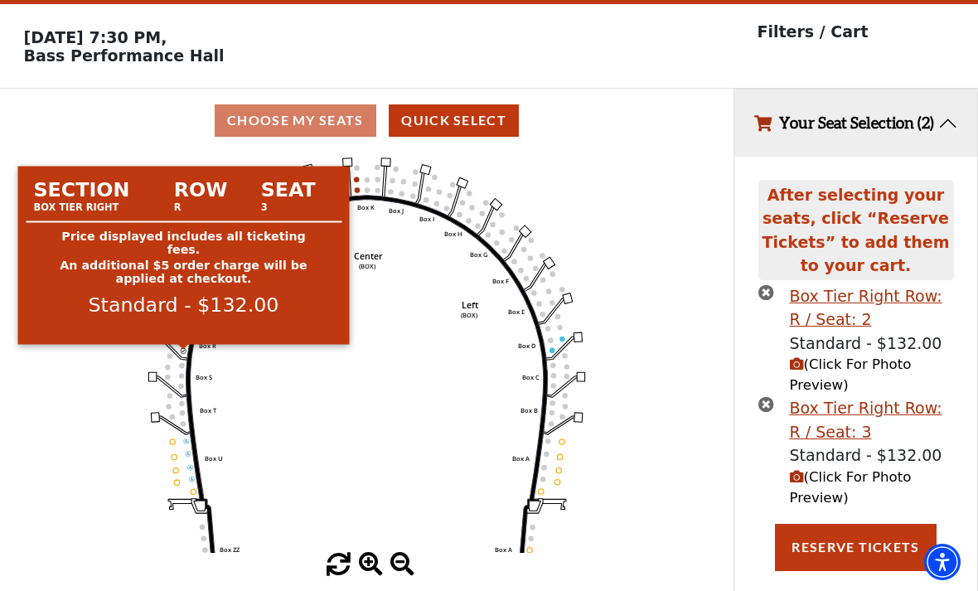
scroll to position [41, 0]
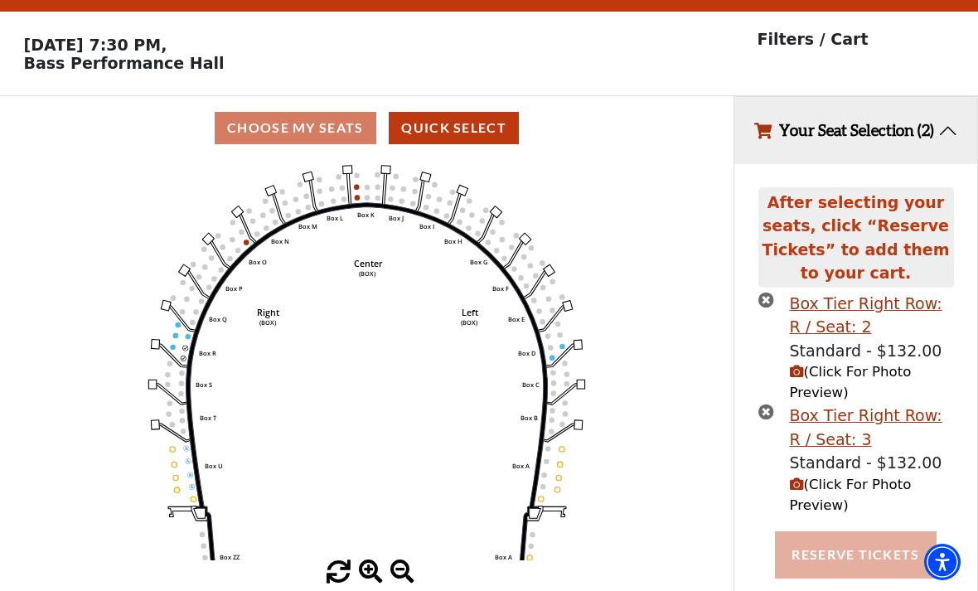
click at [866, 560] on button "Reserve Tickets" at bounding box center [855, 554] width 161 height 46
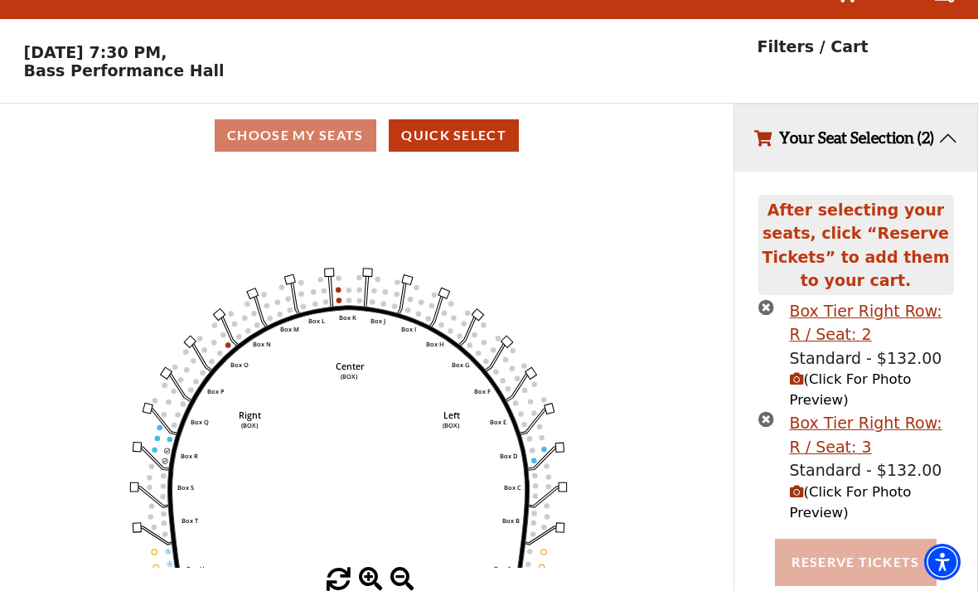
scroll to position [0, 0]
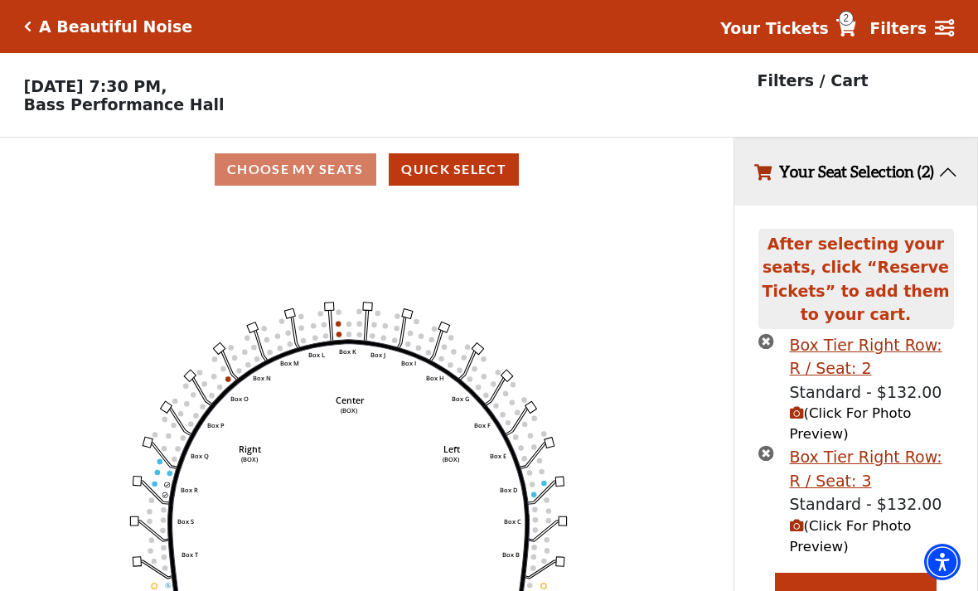
click at [852, 24] on span "2" at bounding box center [846, 18] width 15 height 15
click at [825, 32] on strong "Your Tickets" at bounding box center [774, 28] width 109 height 18
click at [846, 31] on link "Your Tickets 2" at bounding box center [788, 29] width 136 height 24
click at [842, 31] on link "Your Tickets 2" at bounding box center [788, 29] width 136 height 24
click at [841, 27] on link "Your Tickets 2" at bounding box center [788, 29] width 136 height 24
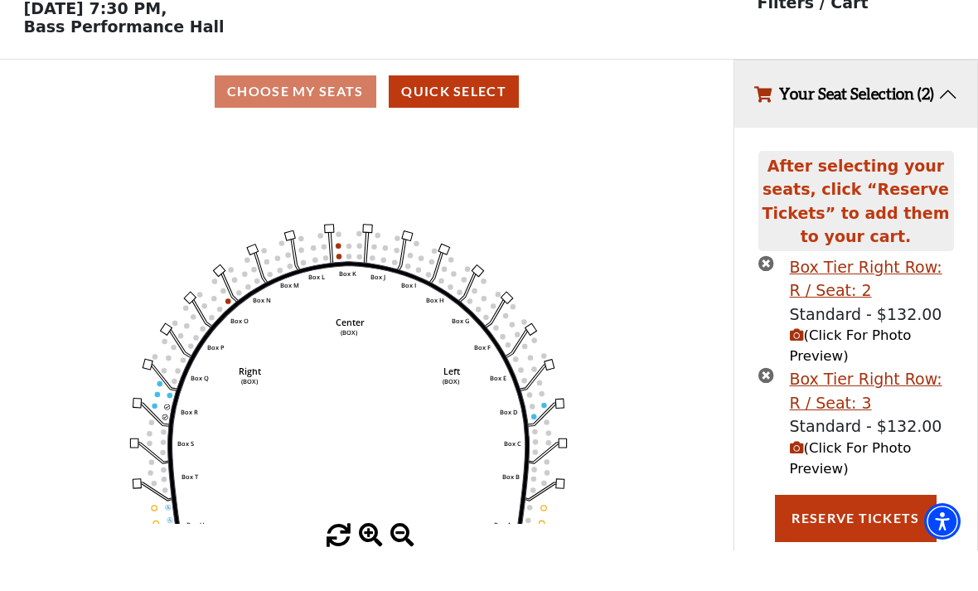
scroll to position [36, 0]
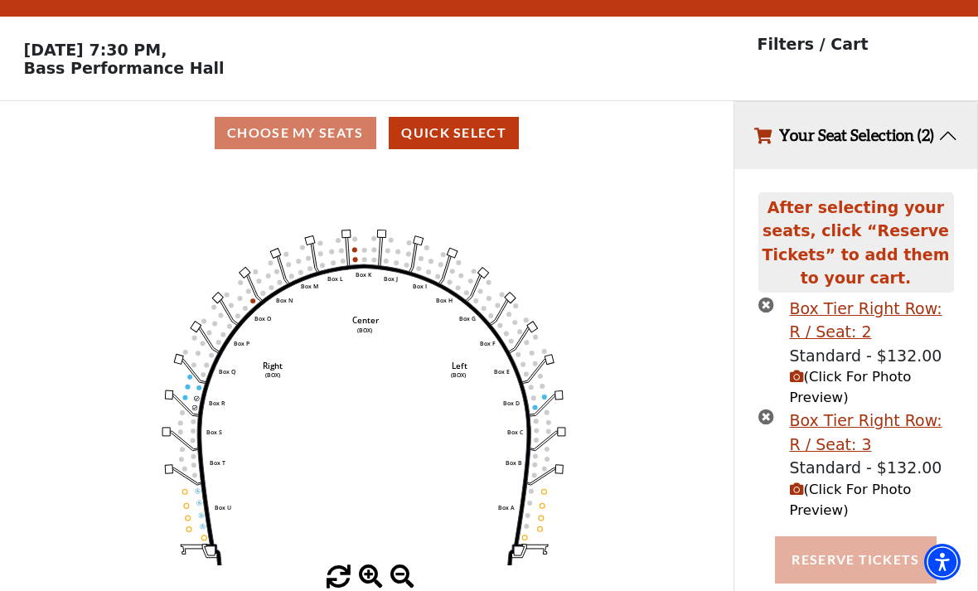
click at [836, 569] on button "Reserve Tickets" at bounding box center [855, 559] width 161 height 46
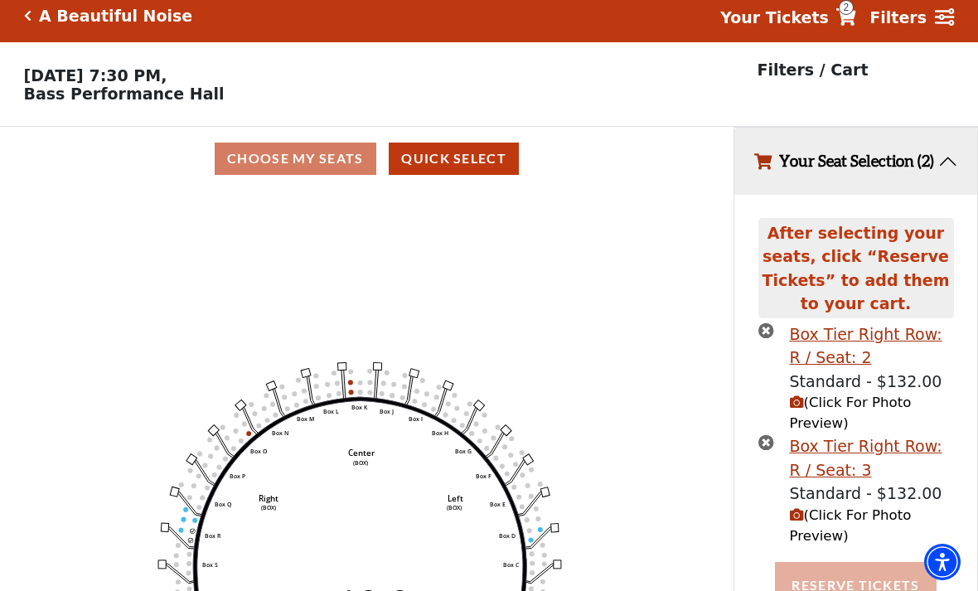
scroll to position [0, 0]
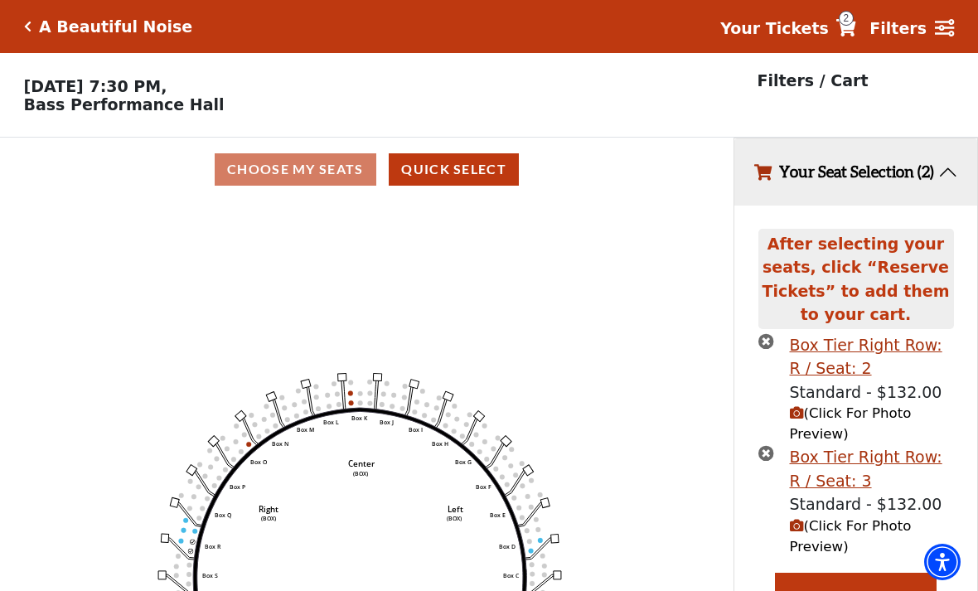
click at [849, 23] on icon at bounding box center [846, 27] width 20 height 17
click at [782, 37] on strong "Your Tickets" at bounding box center [774, 28] width 109 height 18
click at [778, 37] on strong "Your Tickets" at bounding box center [774, 28] width 109 height 18
click at [854, 23] on span "2" at bounding box center [846, 18] width 15 height 15
click at [856, 31] on icon at bounding box center [846, 27] width 20 height 17
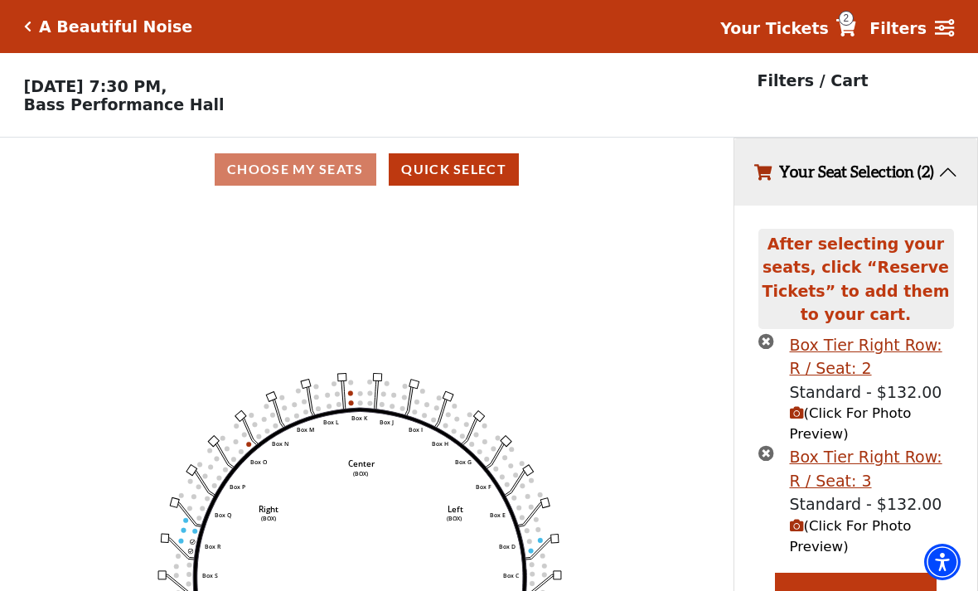
click at [856, 27] on icon at bounding box center [846, 27] width 20 height 17
click at [498, 2] on div "A Beautiful Noise Your Tickets 2 Filters" at bounding box center [489, 26] width 978 height 53
